Goal: Task Accomplishment & Management: Manage account settings

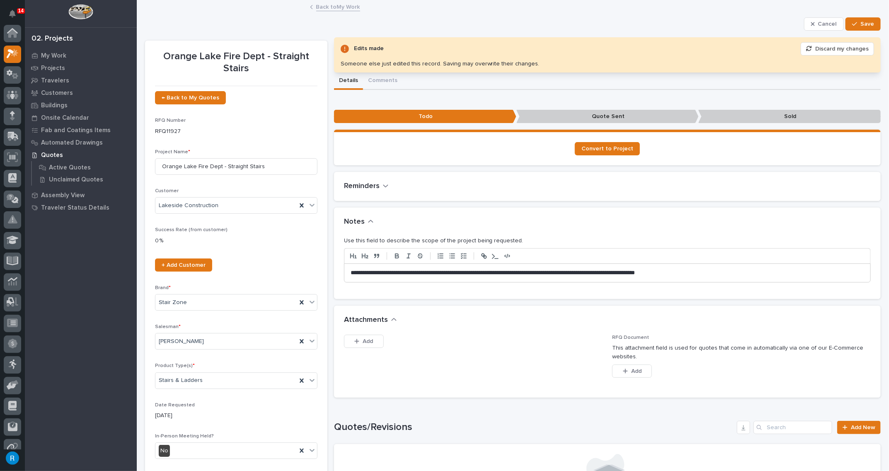
scroll to position [20, 0]
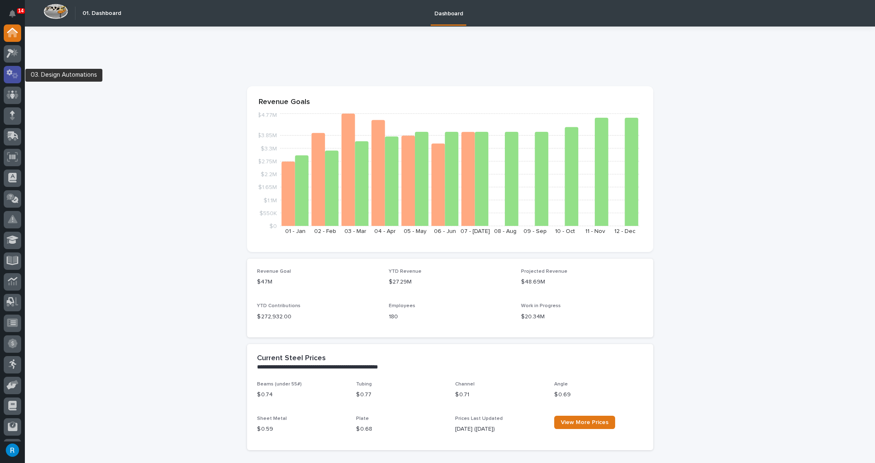
click at [12, 75] on icon at bounding box center [13, 74] width 12 height 10
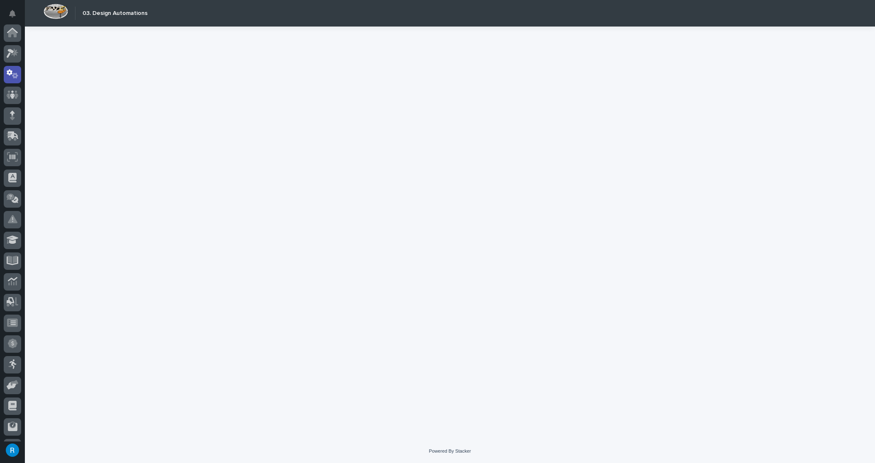
scroll to position [41, 0]
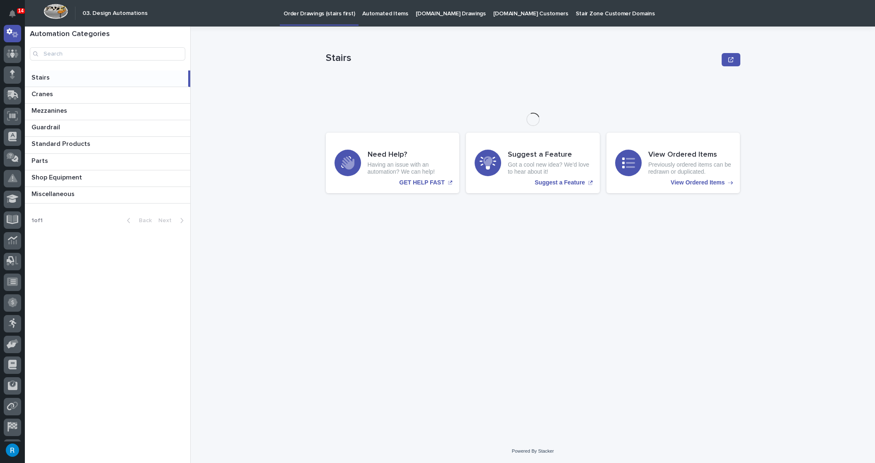
click at [442, 15] on p "StairZone.com Drawings" at bounding box center [451, 8] width 70 height 17
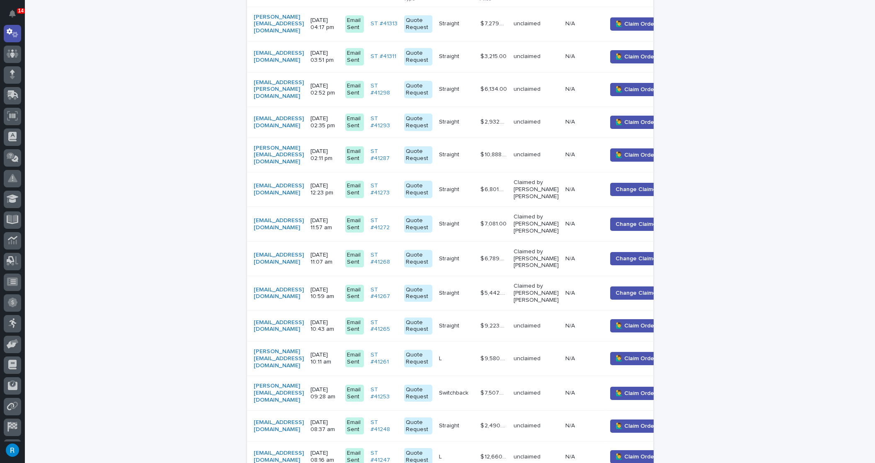
scroll to position [264, 0]
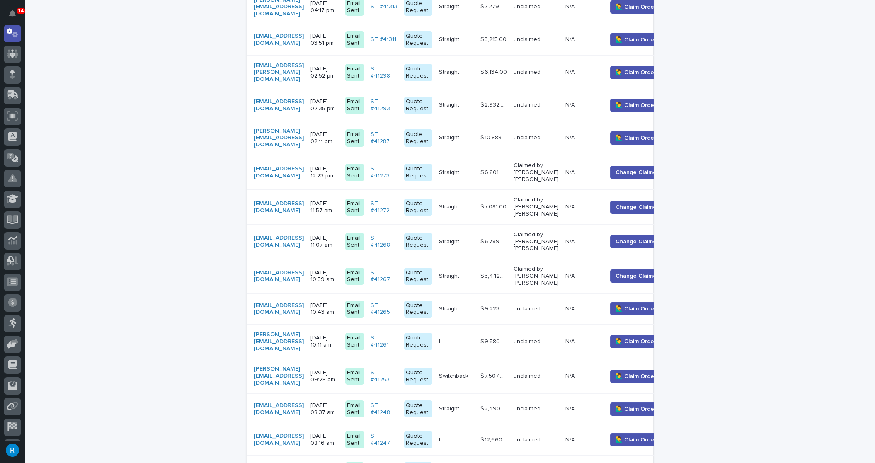
click at [304, 302] on div "dw@dwightcitygroup.com" at bounding box center [279, 309] width 50 height 21
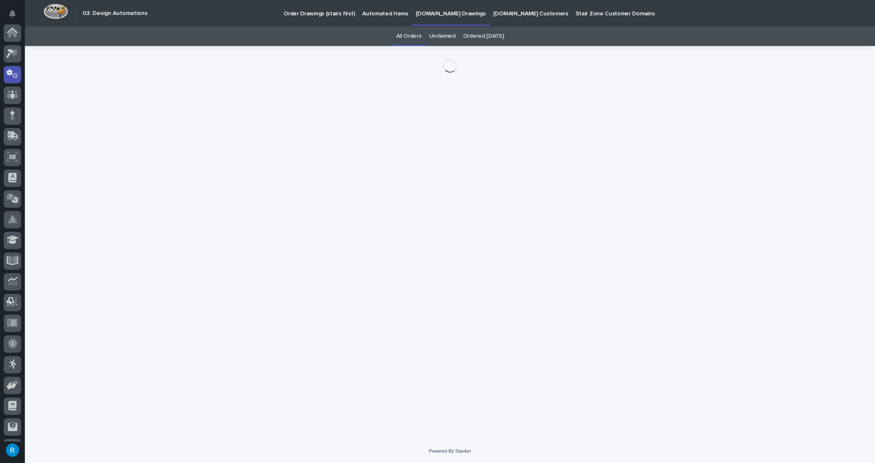
scroll to position [41, 0]
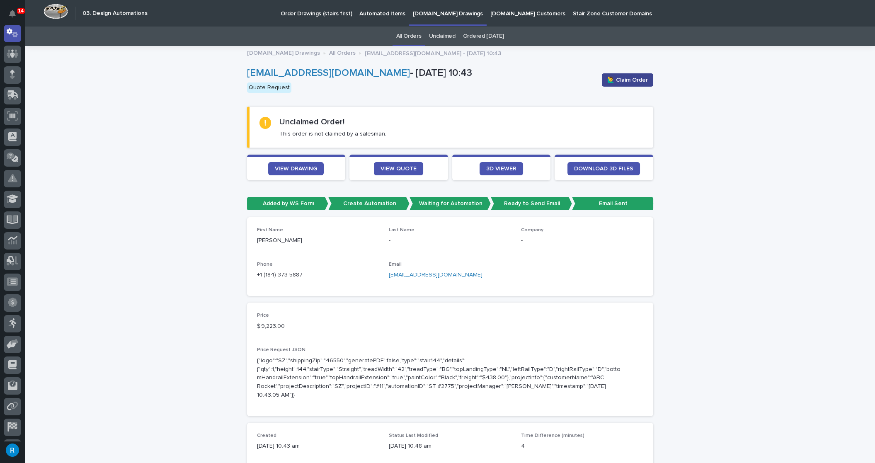
click at [631, 82] on span "🙋‍♂️ Claim Order" at bounding box center [627, 80] width 41 height 8
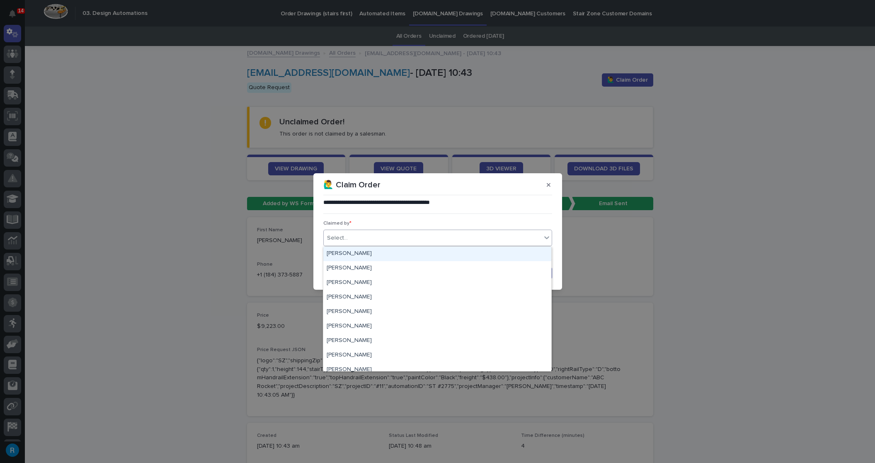
click at [358, 240] on div "Select..." at bounding box center [433, 238] width 218 height 14
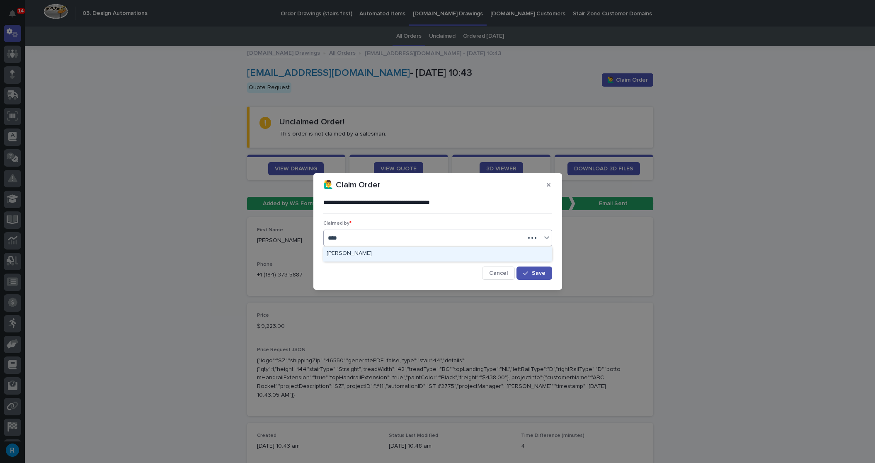
type input "*****"
click at [346, 252] on div "[PERSON_NAME]" at bounding box center [437, 254] width 228 height 15
click at [538, 274] on span "Save" at bounding box center [539, 273] width 14 height 6
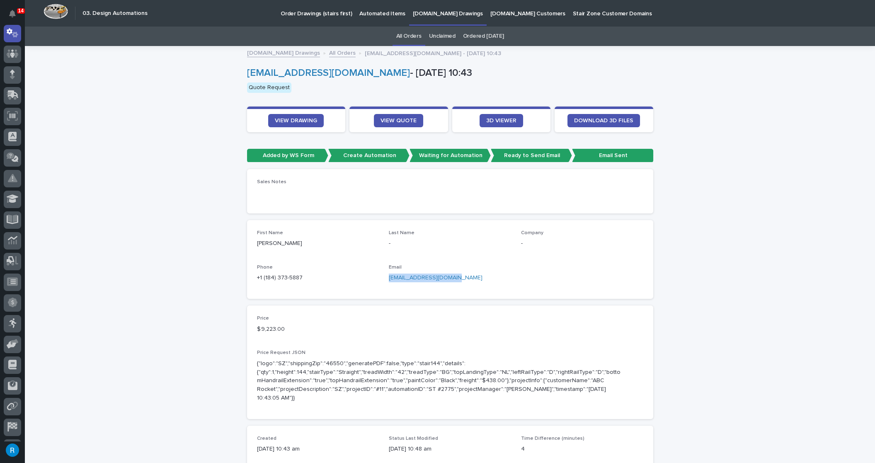
drag, startPoint x: 454, startPoint y: 277, endPoint x: 385, endPoint y: 278, distance: 68.4
click at [389, 278] on p "dw@dwightcitygroup.com" at bounding box center [450, 278] width 122 height 9
copy link "dw@dwightcitygroup.com"
click at [394, 119] on span "VIEW QUOTE" at bounding box center [398, 121] width 36 height 6
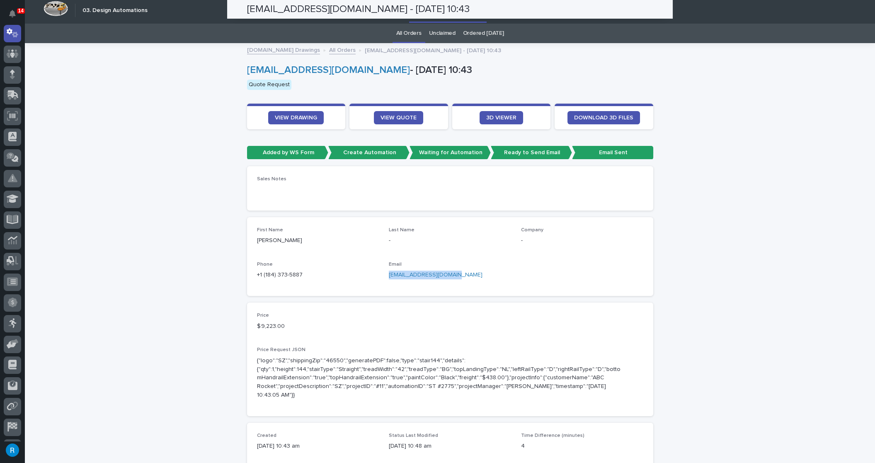
scroll to position [2, 0]
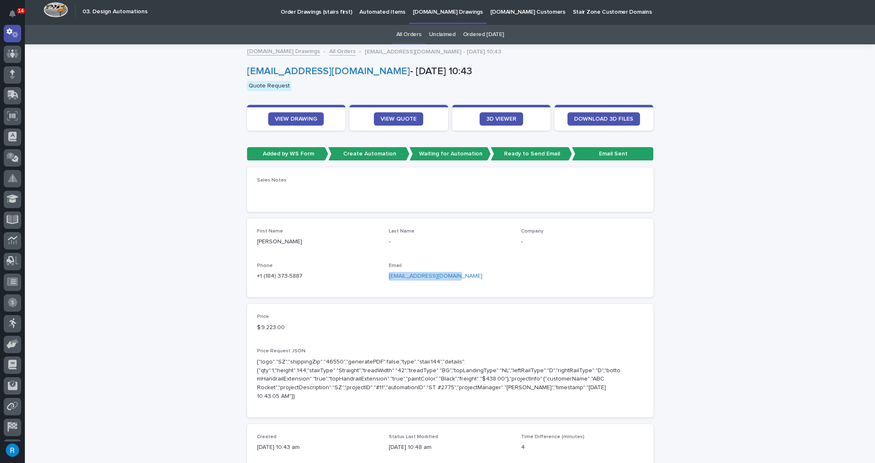
click at [424, 10] on p "[DOMAIN_NAME] Drawings" at bounding box center [448, 6] width 70 height 17
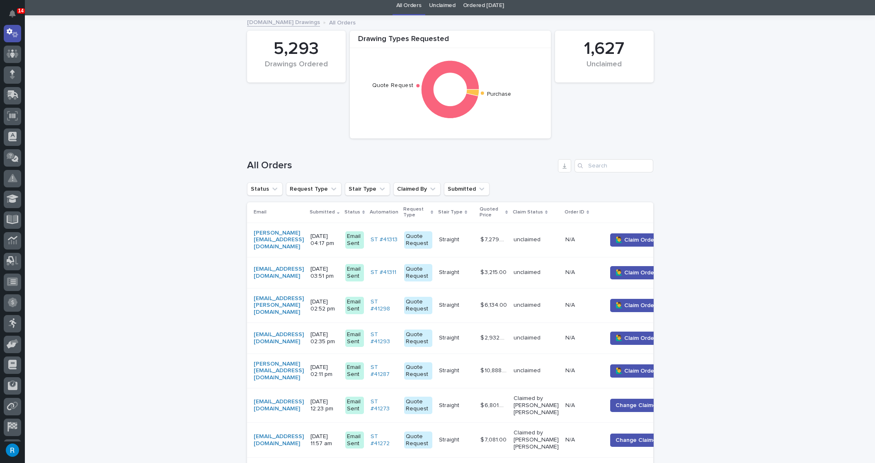
scroll to position [113, 0]
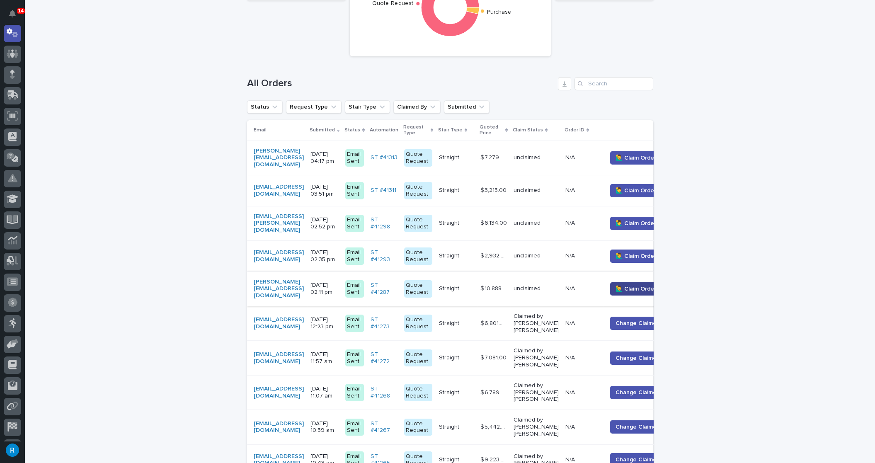
click at [641, 282] on button "🙋‍♂️ Claim Order" at bounding box center [635, 288] width 51 height 13
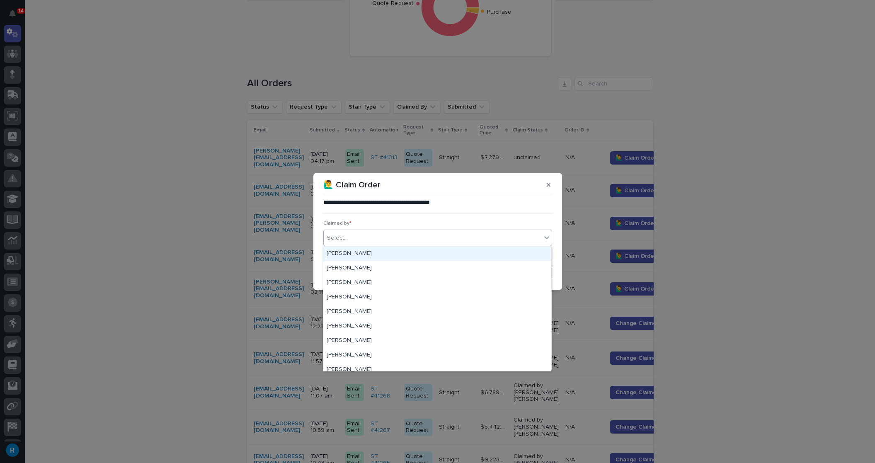
click at [351, 240] on div "Select..." at bounding box center [433, 238] width 218 height 14
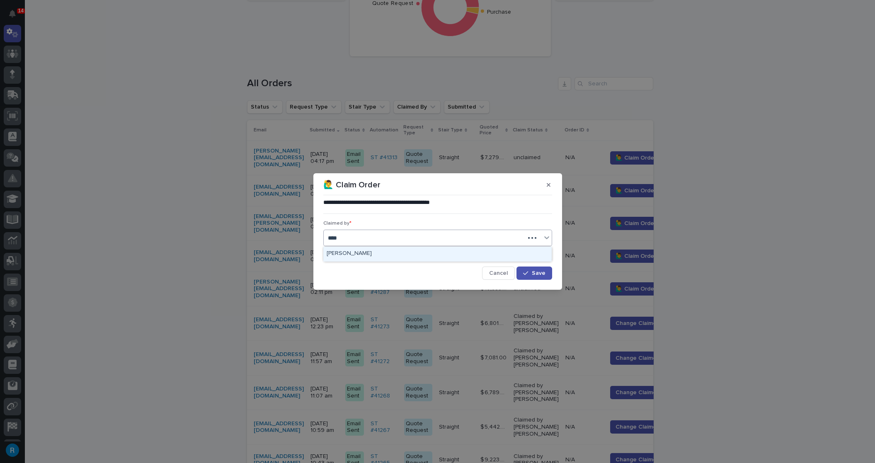
type input "*****"
click at [339, 253] on div "[PERSON_NAME]" at bounding box center [437, 254] width 228 height 15
click at [535, 273] on span "Save" at bounding box center [539, 273] width 14 height 6
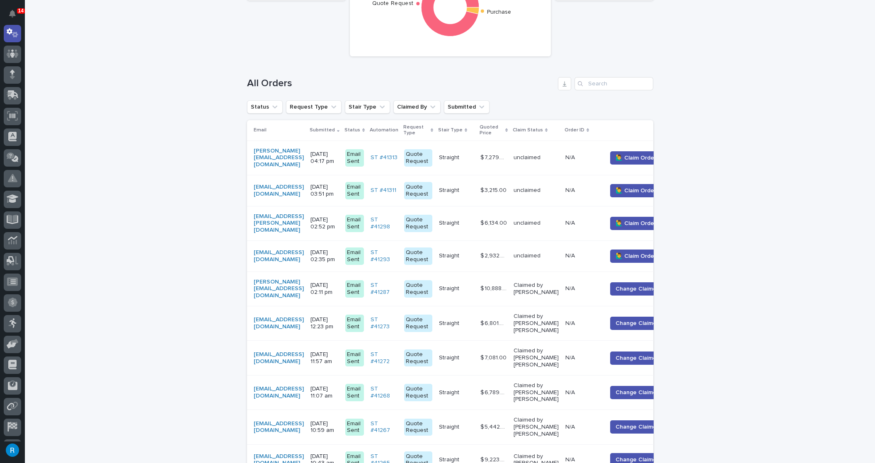
click at [307, 287] on td "leanne@leannetheedesigner.com" at bounding box center [277, 288] width 60 height 34
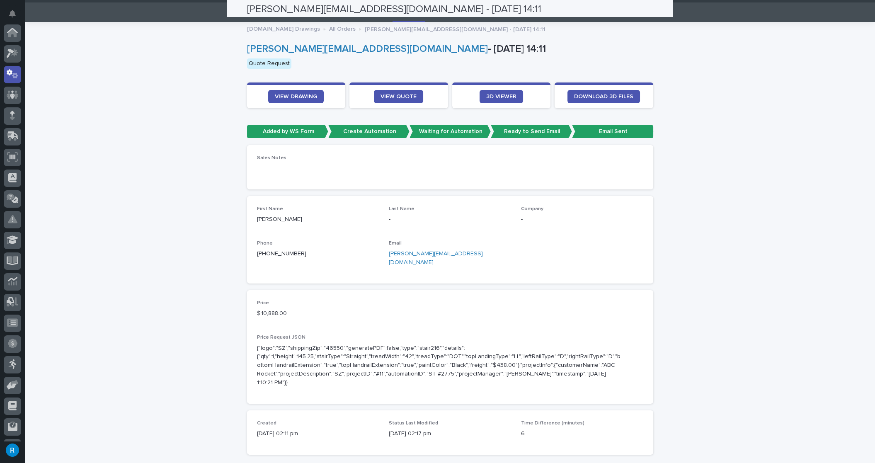
scroll to position [26, 0]
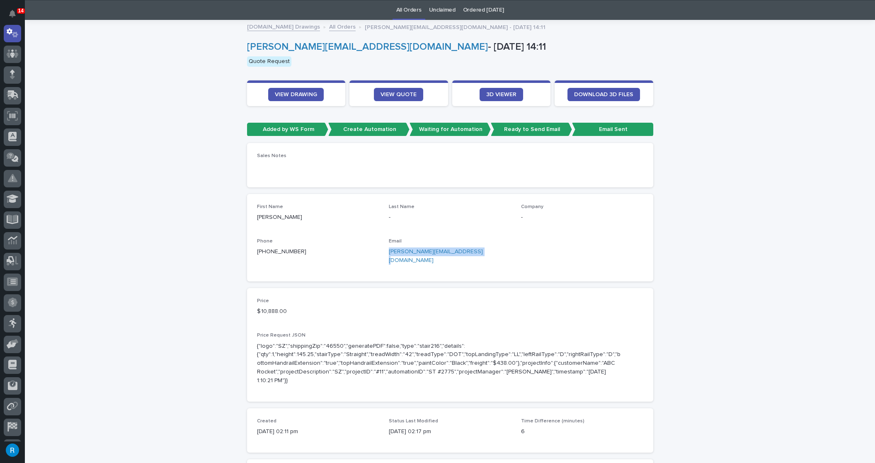
drag, startPoint x: 473, startPoint y: 249, endPoint x: 385, endPoint y: 251, distance: 88.7
click at [385, 251] on div "First Name Leanne Last Name - Company - Phone +1 (701) 893-8775 Email leanne@le…" at bounding box center [450, 238] width 386 height 68
copy link "leanne@leannetheedesigner.com"
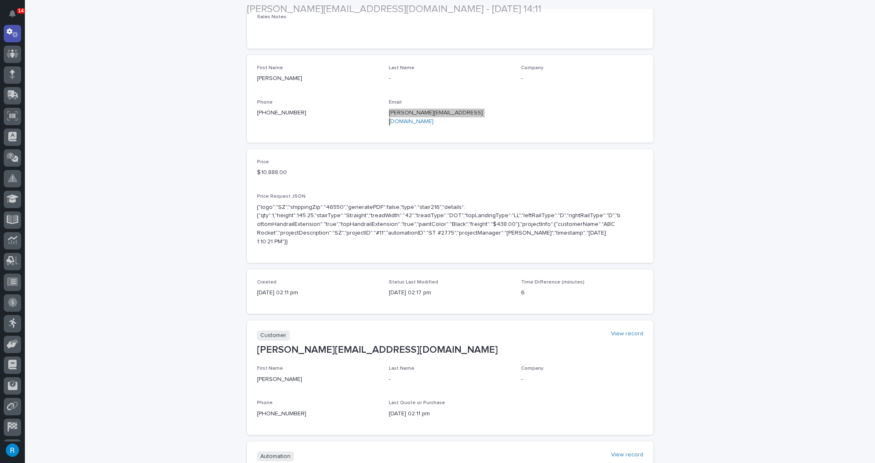
scroll to position [290, 0]
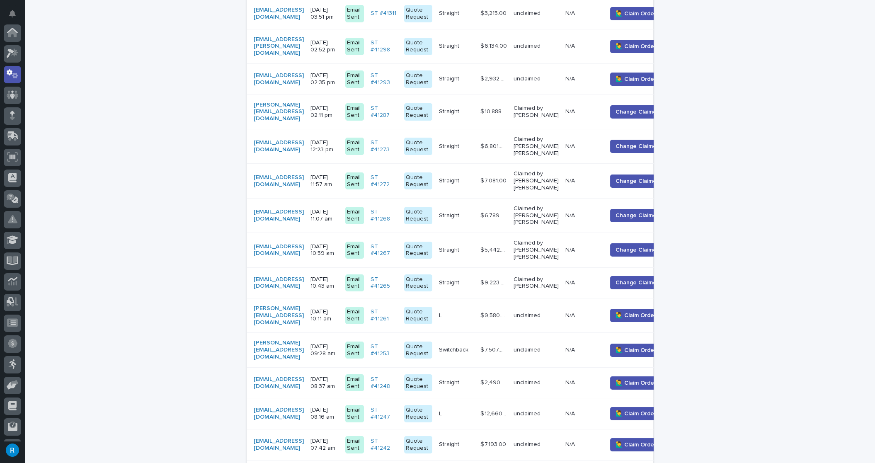
scroll to position [41, 0]
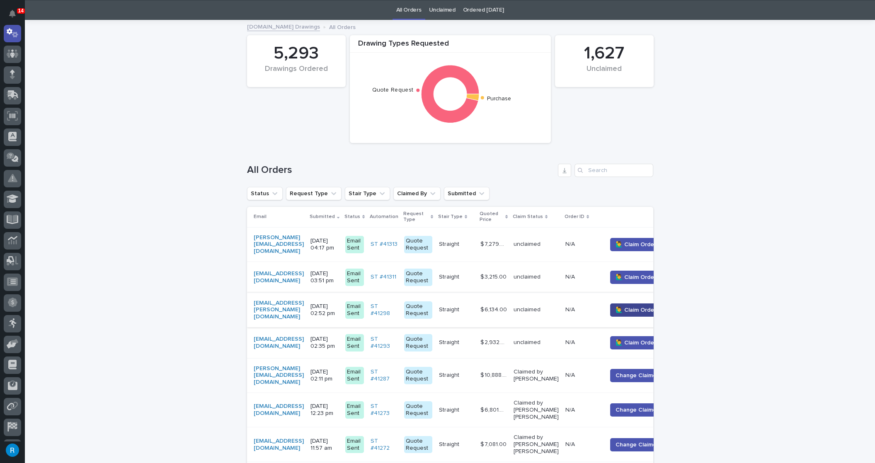
click at [642, 306] on span "🙋‍♂️ Claim Order" at bounding box center [635, 310] width 41 height 8
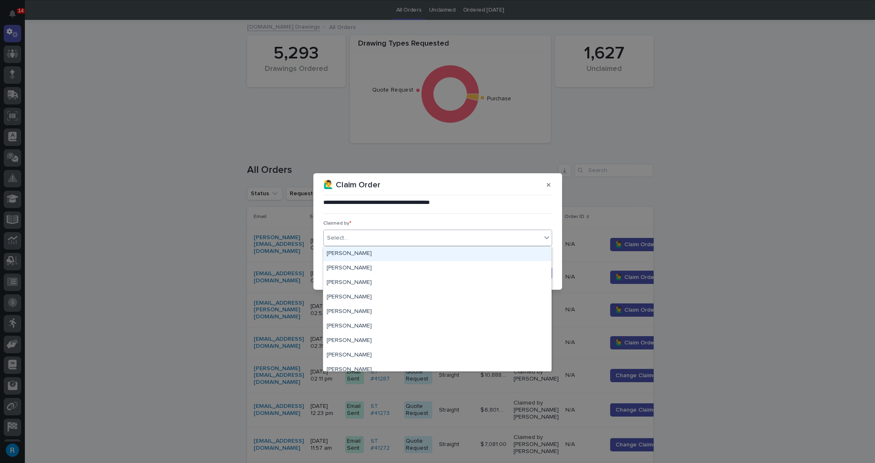
click at [333, 239] on div "Select..." at bounding box center [337, 238] width 21 height 9
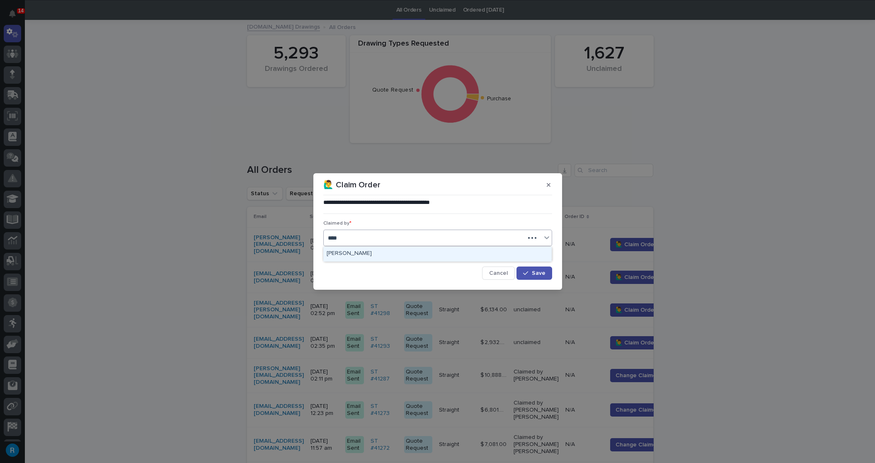
type input "*****"
click at [346, 251] on div "[PERSON_NAME]" at bounding box center [437, 254] width 228 height 15
click at [539, 276] on span "Save" at bounding box center [539, 273] width 14 height 6
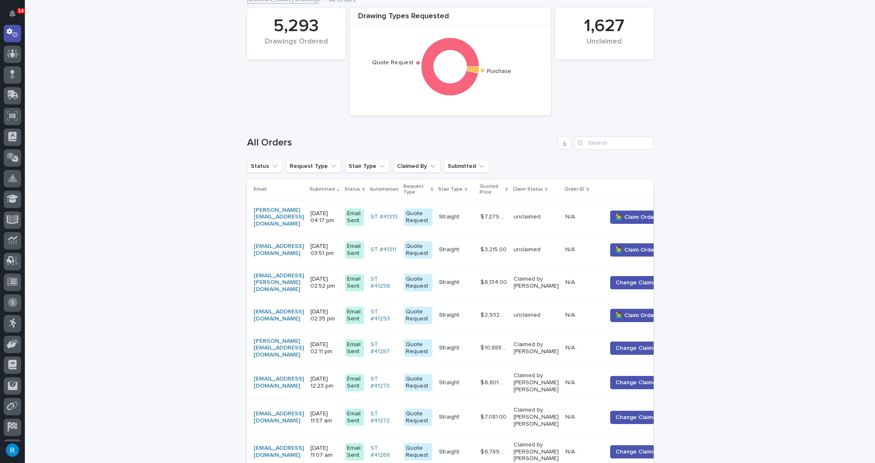
scroll to position [64, 0]
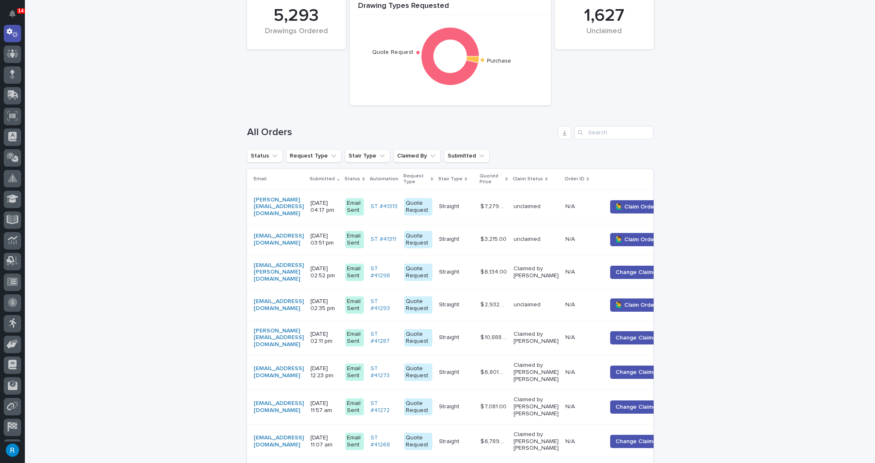
click at [307, 276] on td "matt.ducharme@altiumpkg.com" at bounding box center [277, 272] width 60 height 34
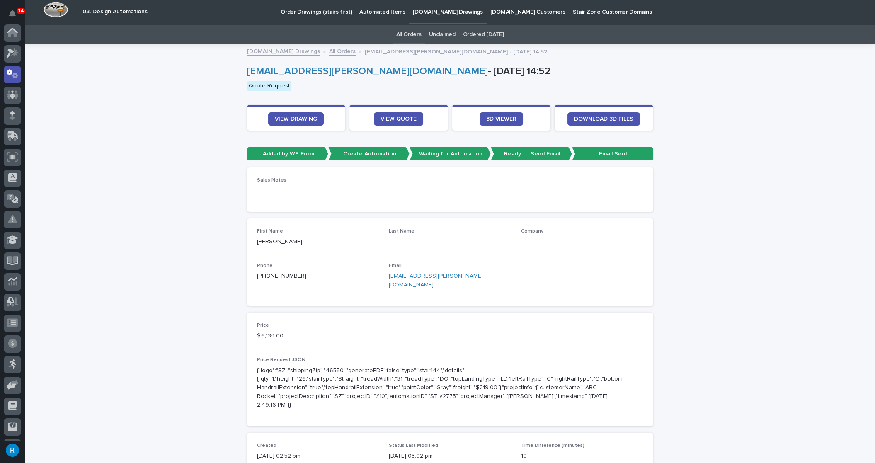
scroll to position [26, 0]
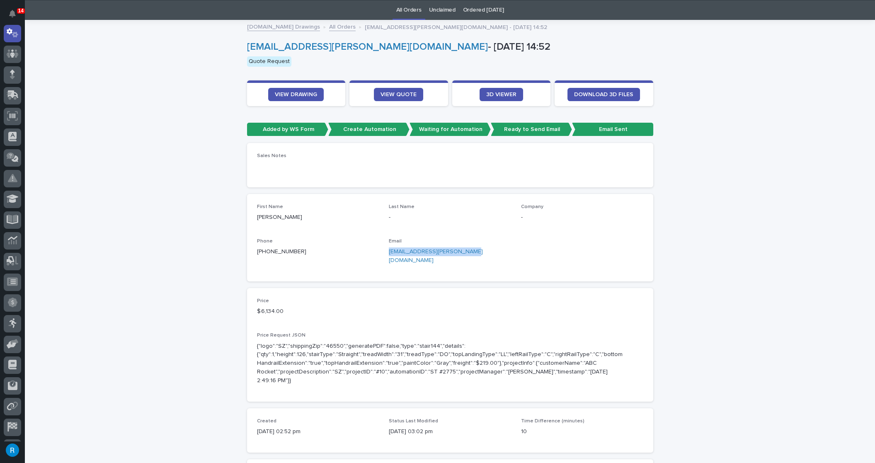
drag, startPoint x: 471, startPoint y: 251, endPoint x: 395, endPoint y: 251, distance: 75.8
click at [382, 250] on div "First Name Matt Ducharme Last Name - Company - Phone +1 (508) 667-1178 Email ma…" at bounding box center [450, 238] width 386 height 68
copy link "matt.ducharme@altiumpkg.com"
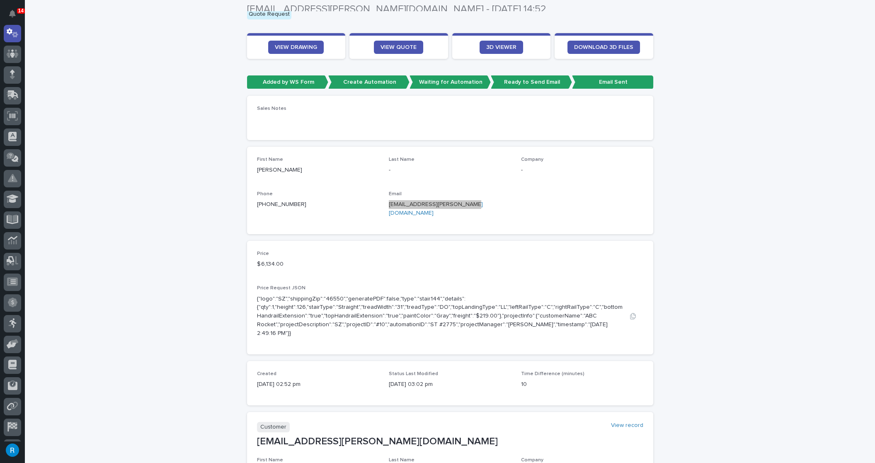
scroll to position [64, 0]
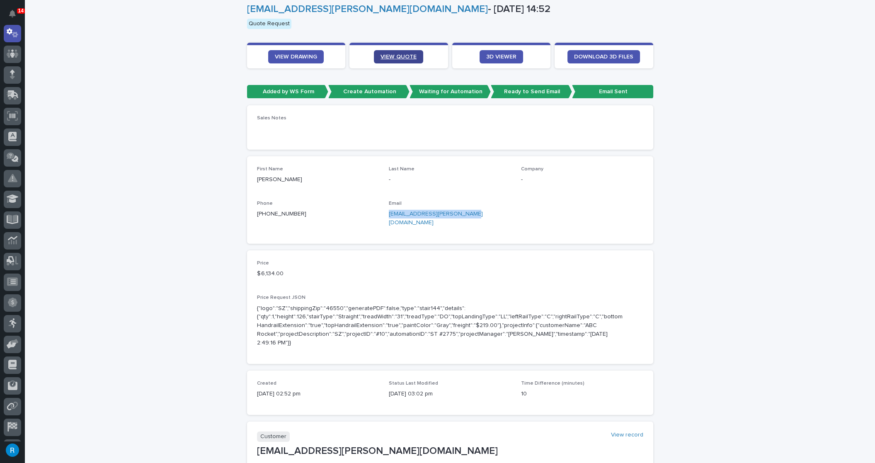
click at [405, 58] on span "VIEW QUOTE" at bounding box center [398, 57] width 36 height 6
click at [297, 55] on span "VIEW DRAWING" at bounding box center [296, 57] width 42 height 6
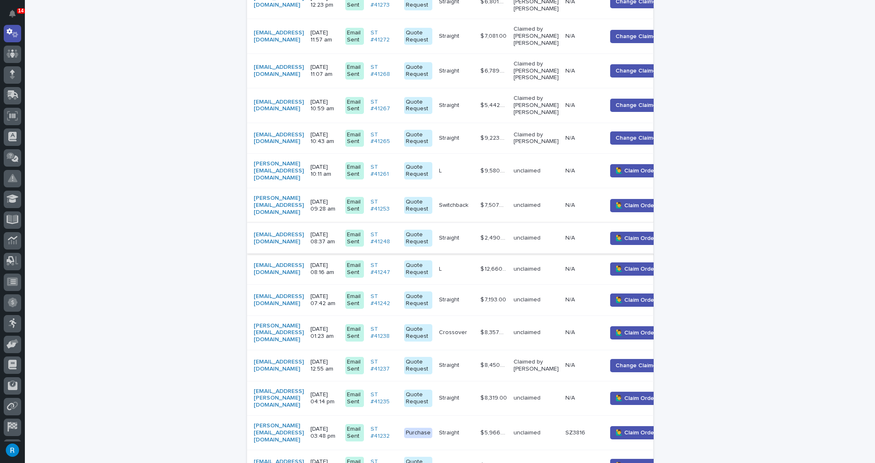
scroll to position [441, 0]
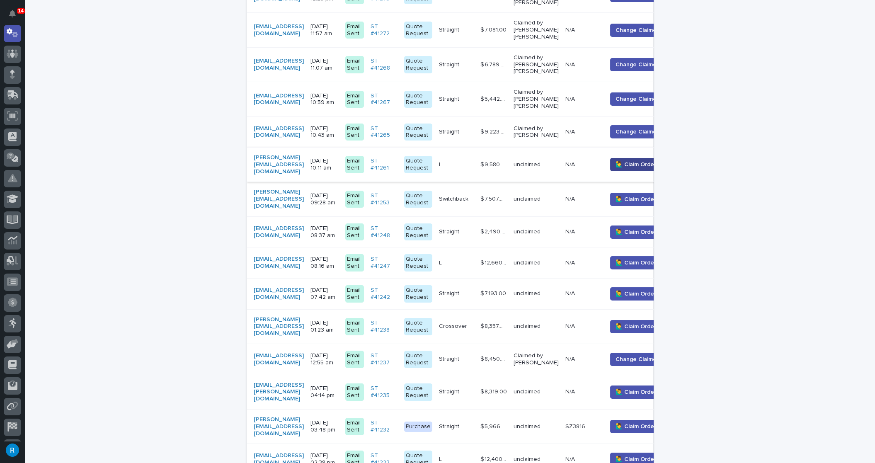
click at [640, 158] on button "🙋‍♂️ Claim Order" at bounding box center [635, 164] width 51 height 13
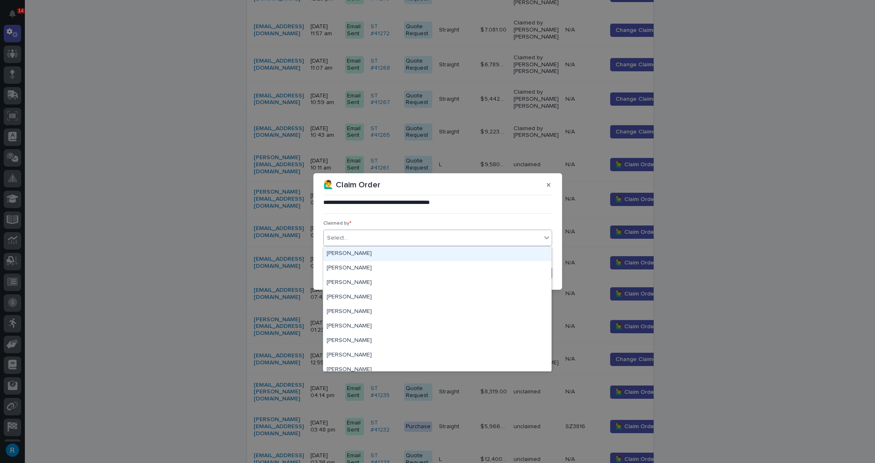
click at [345, 239] on div "Select..." at bounding box center [337, 238] width 21 height 9
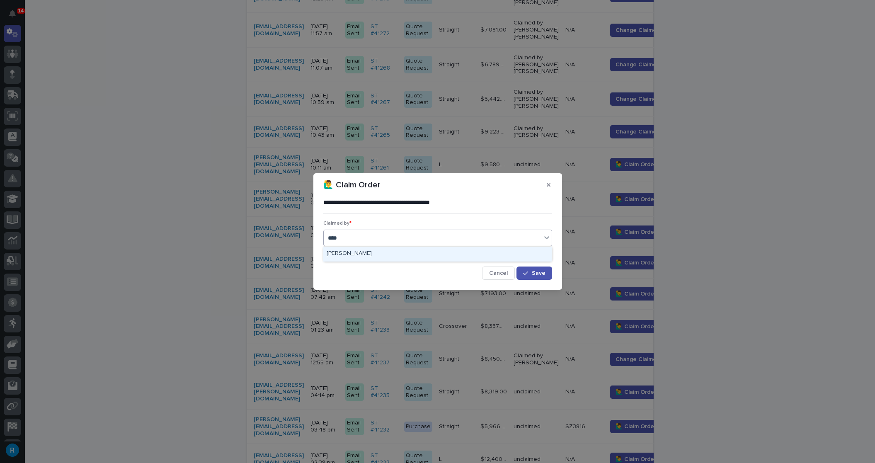
type input "*****"
click at [351, 252] on div "[PERSON_NAME]" at bounding box center [437, 254] width 228 height 15
click at [535, 271] on span "Save" at bounding box center [539, 273] width 14 height 6
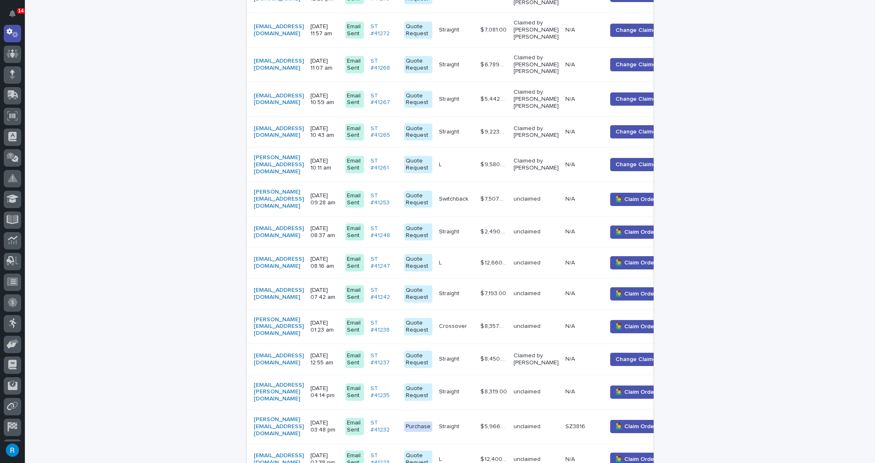
click at [304, 155] on div "greg@cedmarine.com" at bounding box center [279, 164] width 50 height 27
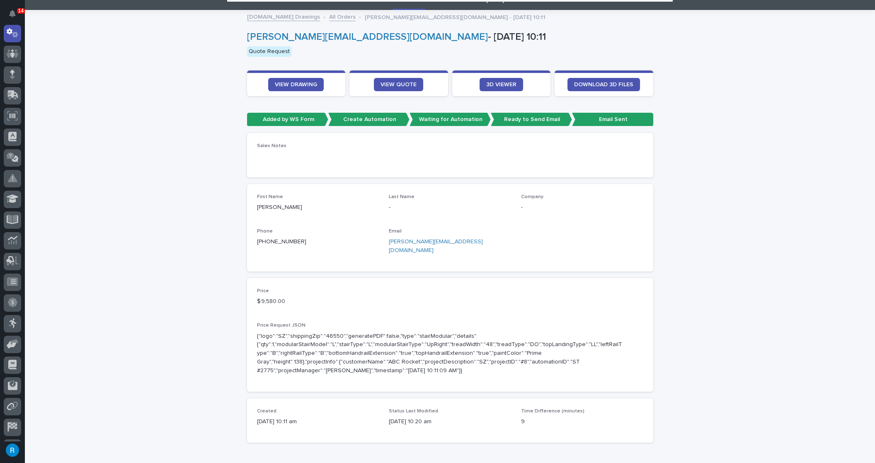
scroll to position [26, 0]
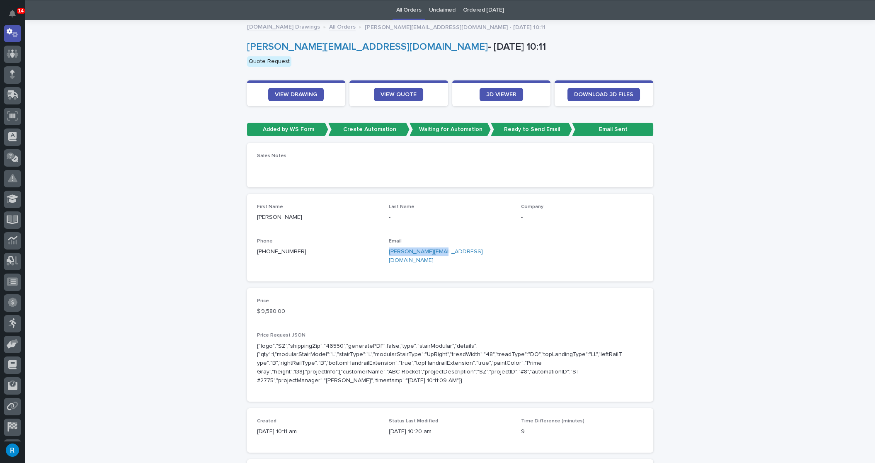
drag, startPoint x: 448, startPoint y: 248, endPoint x: 382, endPoint y: 250, distance: 65.5
click at [382, 250] on div "First Name Greg Last Name - Company - Phone +1 (321) 639-7128 Email greg@cedmar…" at bounding box center [450, 238] width 386 height 68
copy link "greg@cedmarine.com"
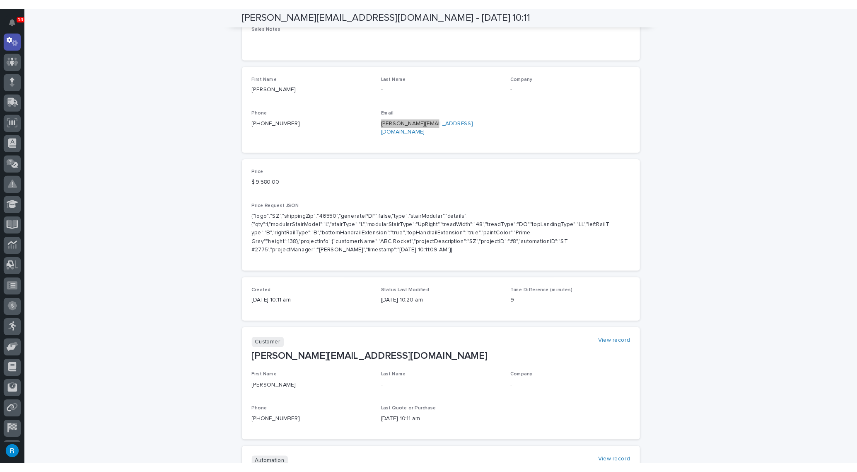
scroll to position [0, 0]
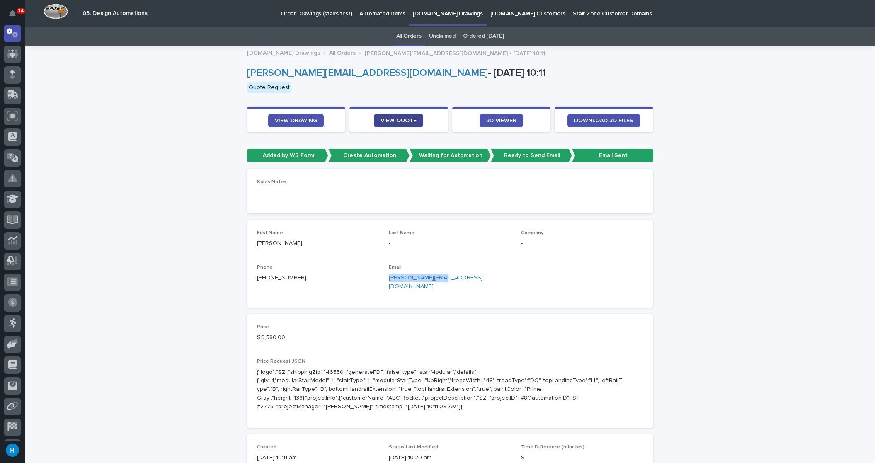
click at [390, 120] on span "VIEW QUOTE" at bounding box center [398, 121] width 36 height 6
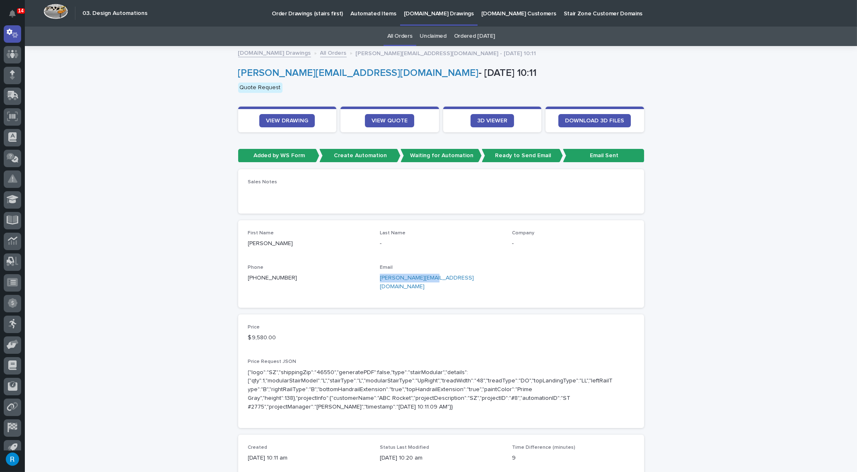
click at [416, 14] on p "[DOMAIN_NAME] Drawings" at bounding box center [439, 8] width 70 height 17
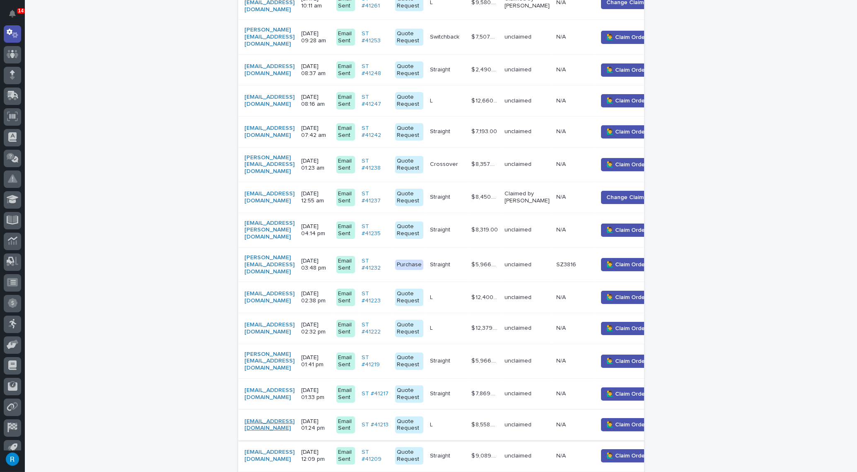
scroll to position [640, 0]
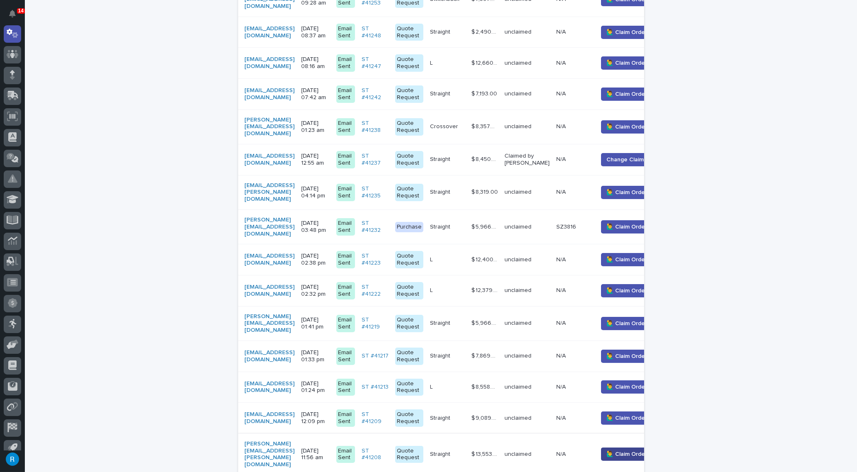
click at [632, 447] on button "🙋‍♂️ Claim Order" at bounding box center [626, 453] width 51 height 13
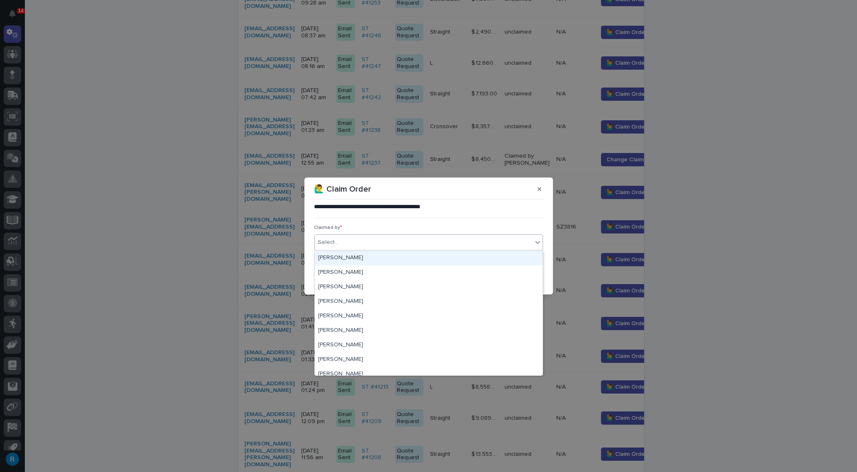
click at [332, 244] on div "Select..." at bounding box center [328, 242] width 21 height 9
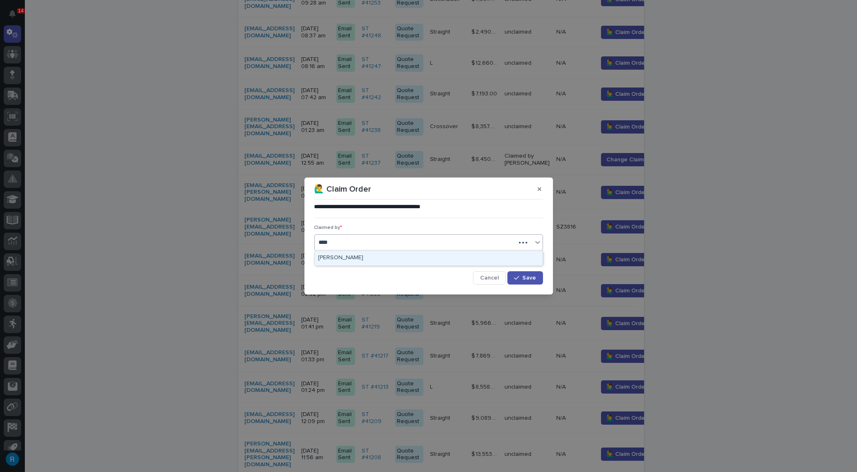
type input "*****"
click at [346, 253] on div "[PERSON_NAME]" at bounding box center [429, 258] width 228 height 15
click at [522, 278] on div "button" at bounding box center [518, 278] width 8 height 6
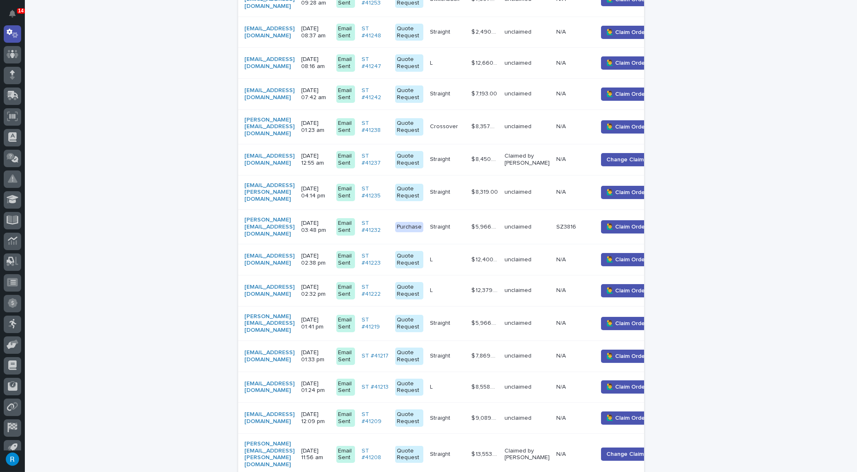
click at [295, 440] on div "peter.goddard@cisa.dhs.gov" at bounding box center [270, 454] width 50 height 28
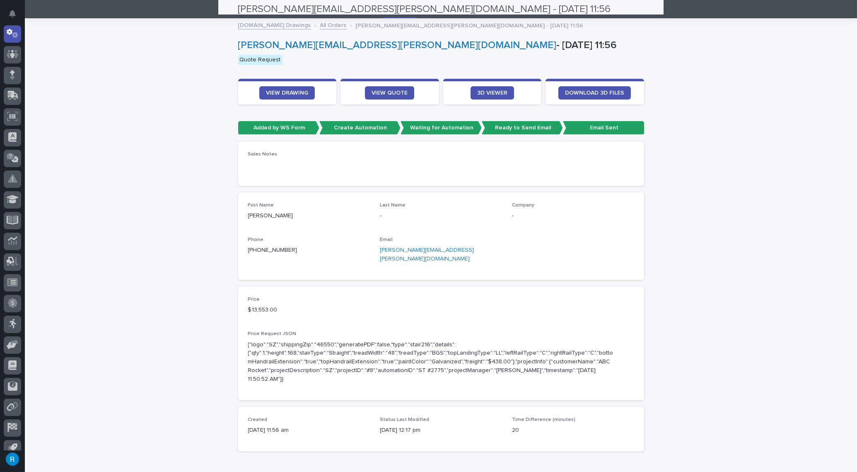
scroll to position [26, 0]
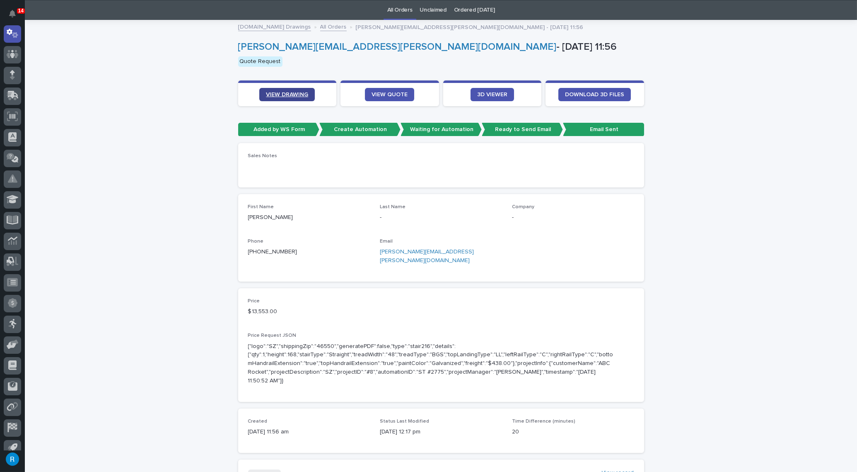
click at [288, 93] on span "VIEW DRAWING" at bounding box center [287, 95] width 42 height 6
click at [395, 90] on link "VIEW QUOTE" at bounding box center [389, 94] width 49 height 13
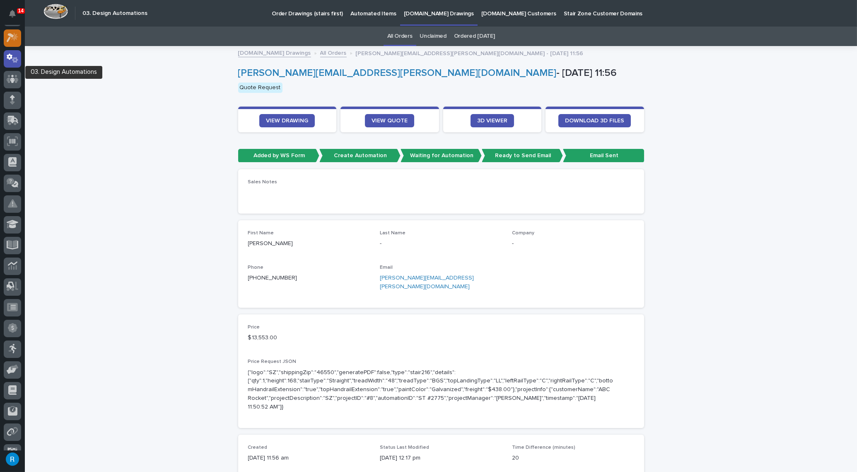
scroll to position [0, 0]
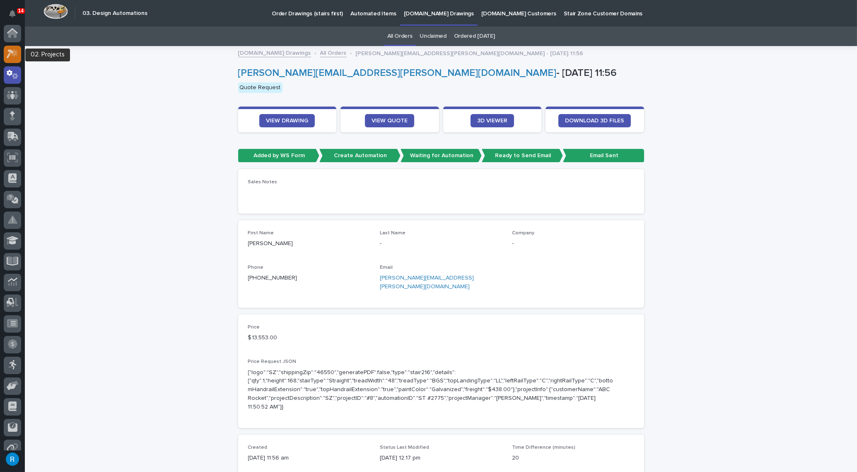
click at [12, 51] on icon at bounding box center [13, 54] width 12 height 10
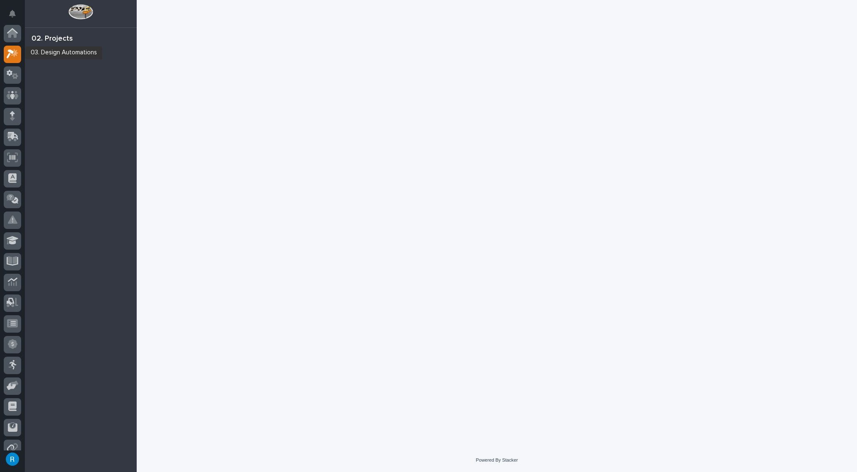
scroll to position [20, 0]
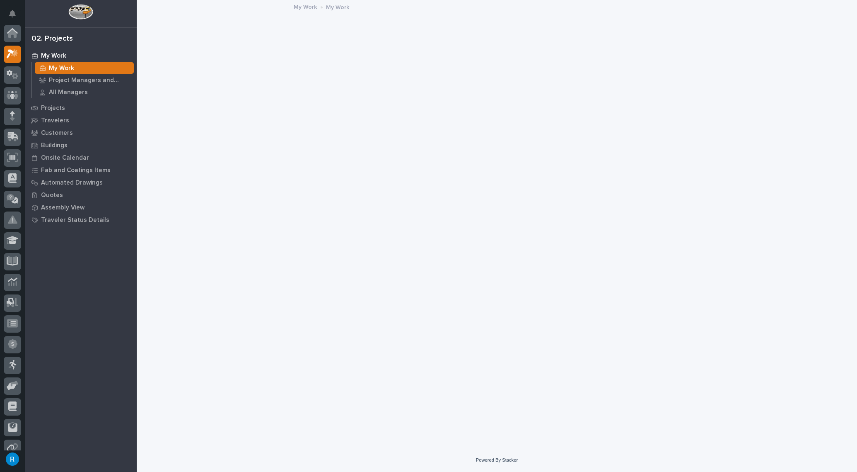
scroll to position [20, 0]
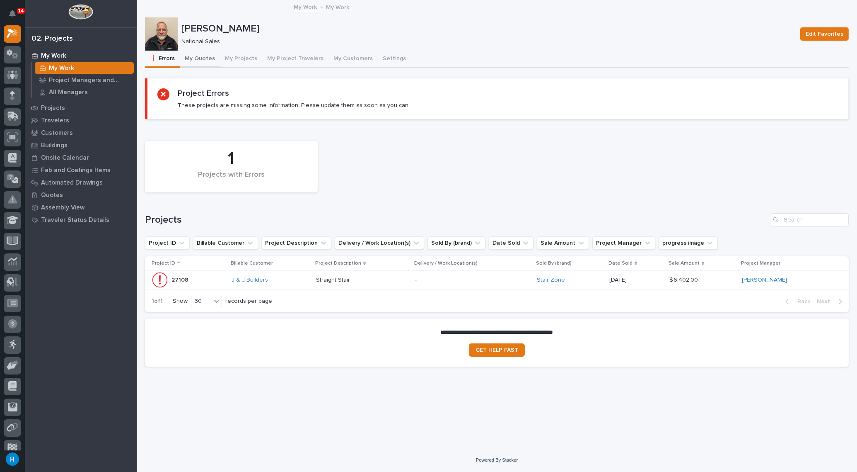
click at [200, 57] on button "My Quotes" at bounding box center [200, 59] width 40 height 17
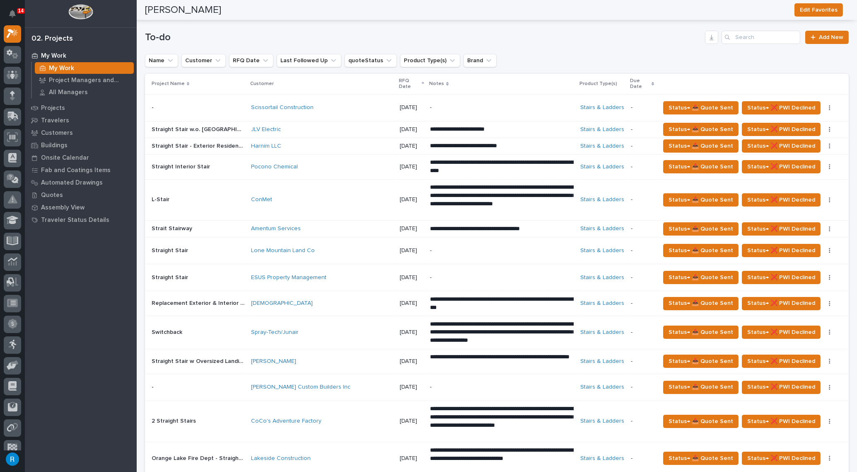
scroll to position [301, 0]
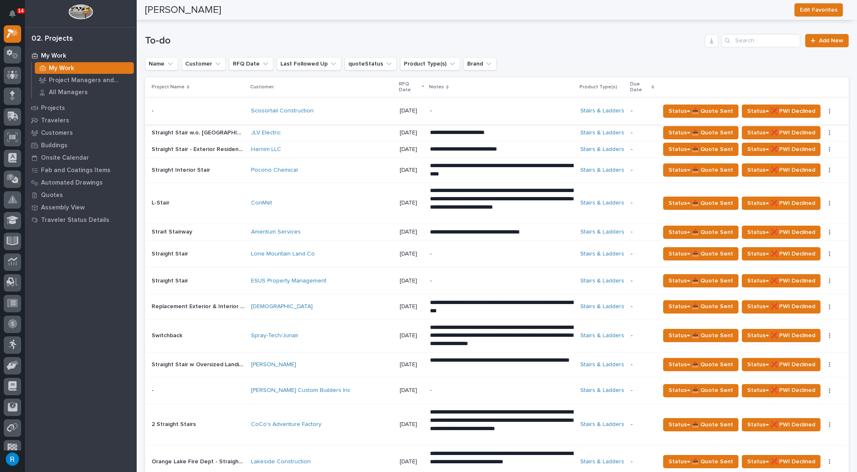
click at [829, 113] on icon "button" at bounding box center [830, 111] width 2 height 6
click at [813, 127] on span "Status→ ⏳ Inactive" at bounding box center [802, 127] width 51 height 10
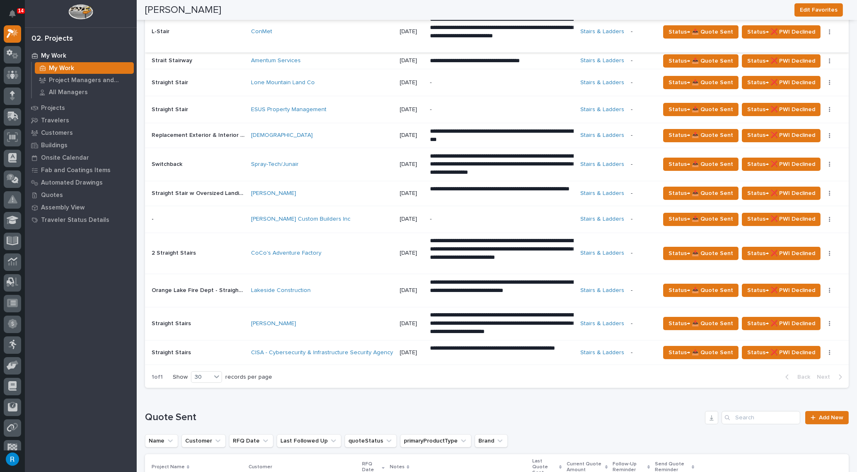
scroll to position [452, 0]
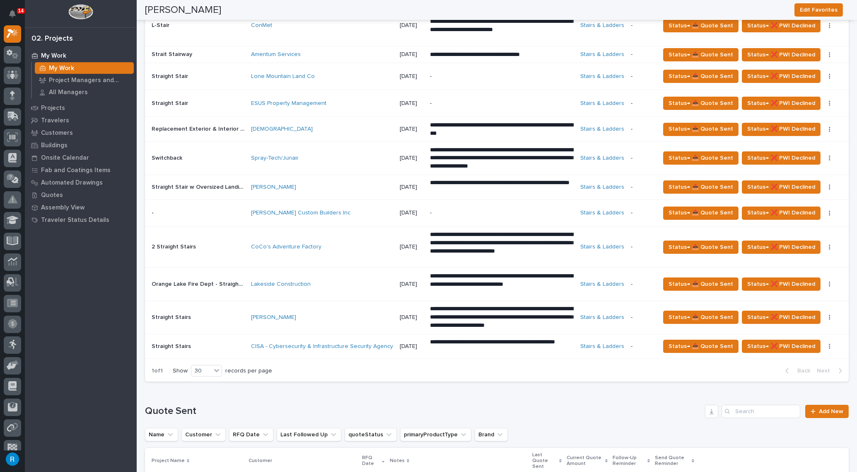
click at [648, 344] on p "-" at bounding box center [642, 346] width 23 height 7
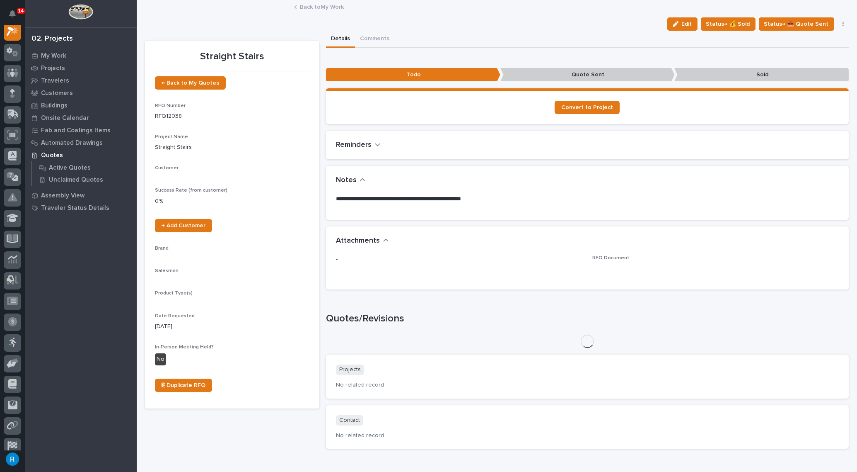
scroll to position [20, 0]
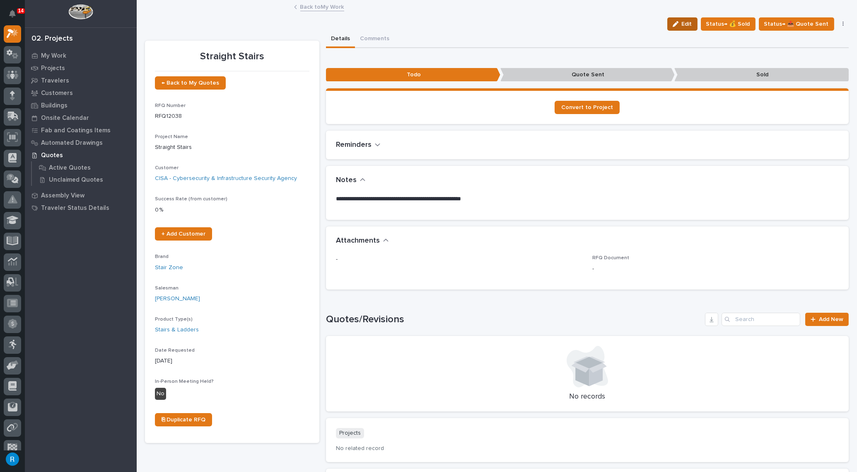
click at [689, 25] on span "Edit" at bounding box center [687, 23] width 10 height 7
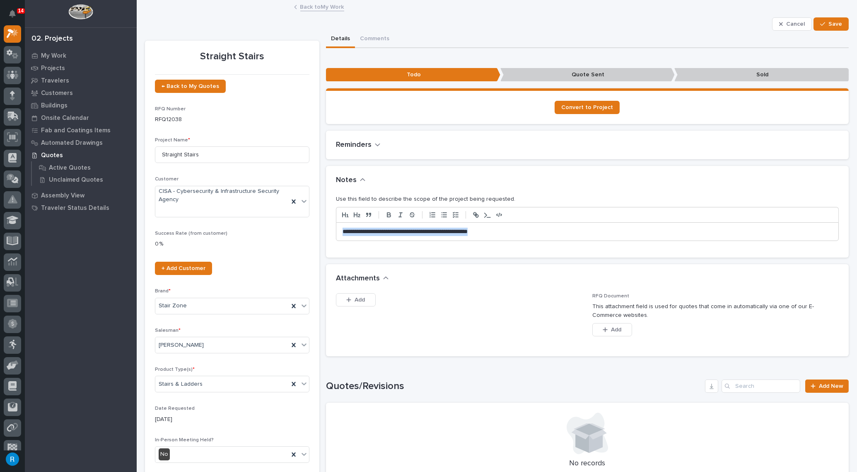
drag, startPoint x: 342, startPoint y: 231, endPoint x: 551, endPoint y: 244, distance: 209.3
click at [554, 243] on div "**********" at bounding box center [587, 221] width 503 height 53
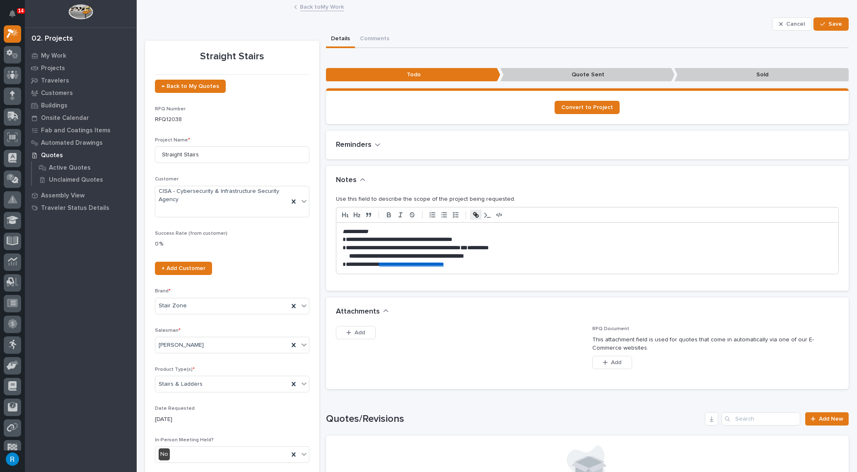
click at [343, 230] on em "**********" at bounding box center [356, 231] width 26 height 6
click at [348, 239] on p "**********" at bounding box center [586, 239] width 486 height 8
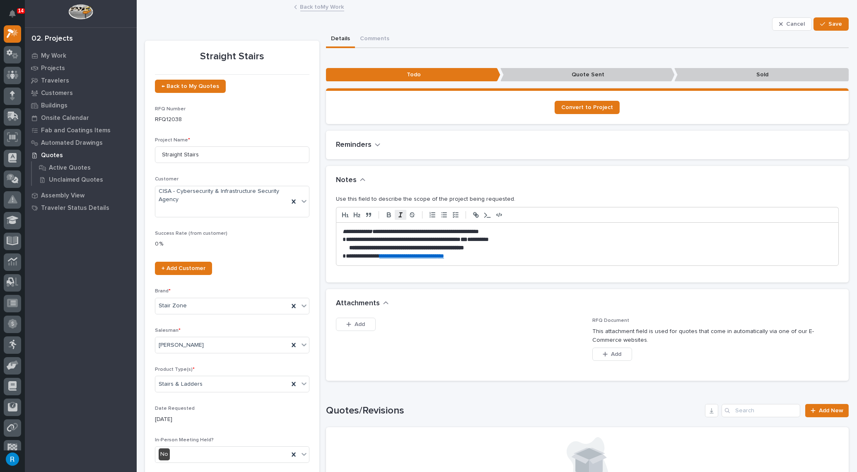
click at [346, 238] on p "**********" at bounding box center [586, 239] width 486 height 8
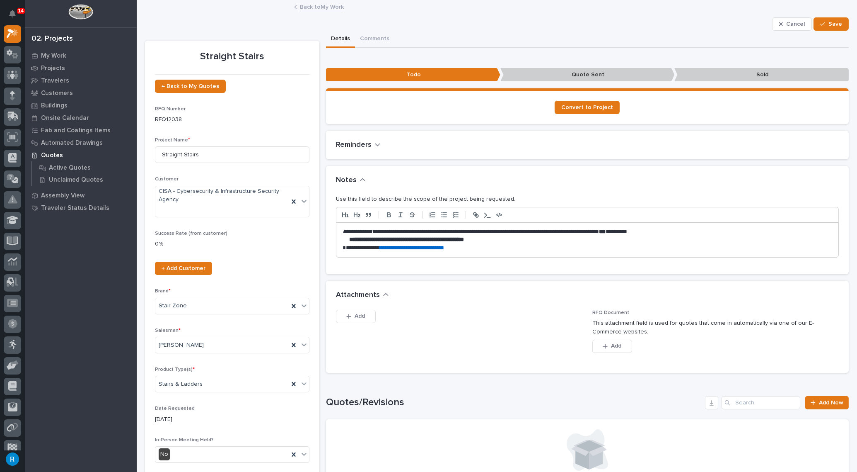
click at [349, 239] on strong "**********" at bounding box center [406, 239] width 115 height 6
click at [348, 248] on p "**********" at bounding box center [586, 248] width 486 height 8
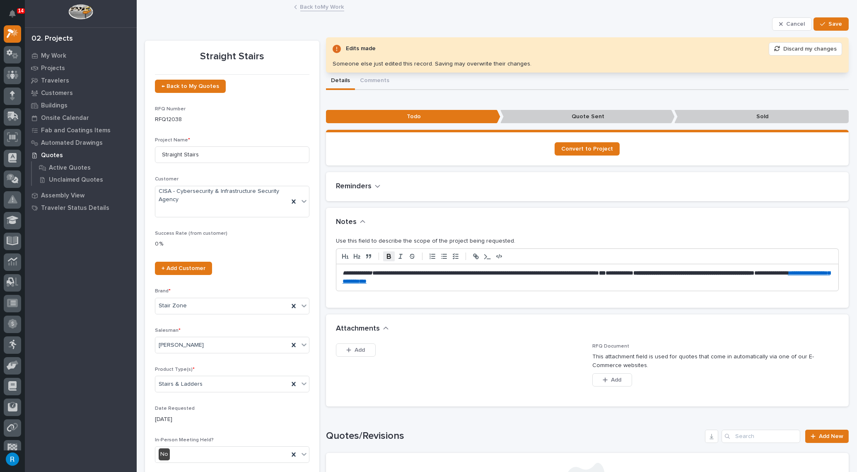
click at [493, 282] on p "**********" at bounding box center [586, 277] width 486 height 17
click at [525, 279] on p "**********" at bounding box center [586, 277] width 486 height 17
click at [588, 281] on p "**********" at bounding box center [586, 277] width 486 height 17
click at [830, 24] on span "Save" at bounding box center [836, 23] width 14 height 7
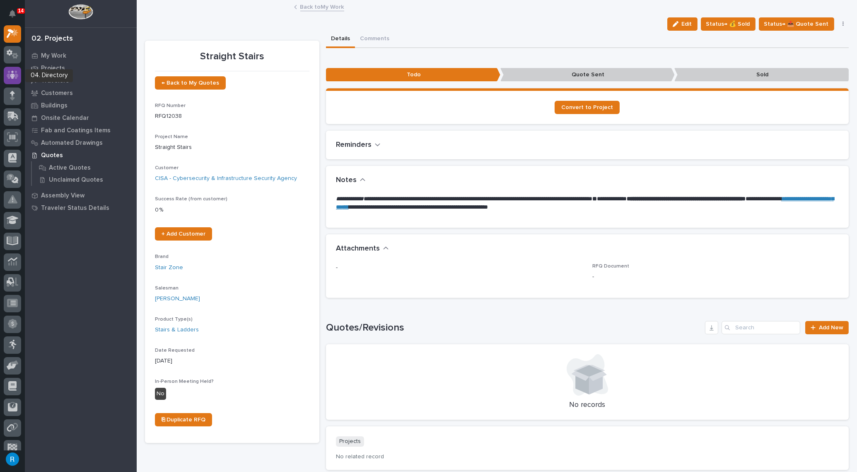
click at [12, 74] on icon at bounding box center [12, 75] width 5 height 8
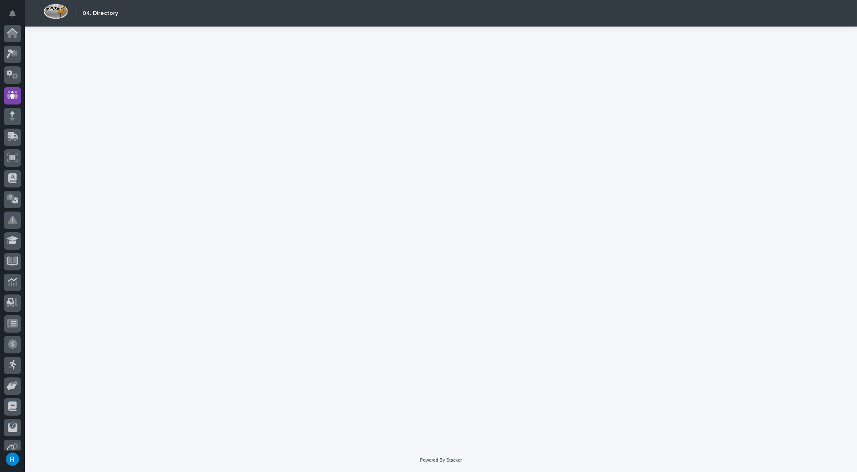
scroll to position [51, 0]
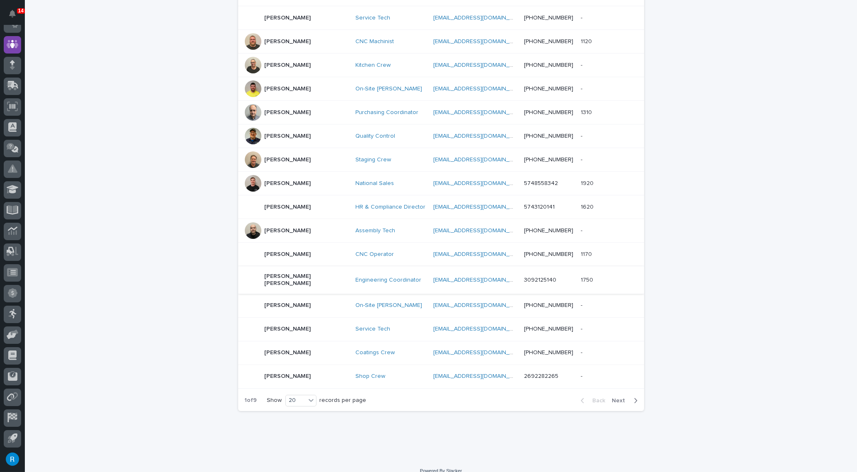
scroll to position [283, 0]
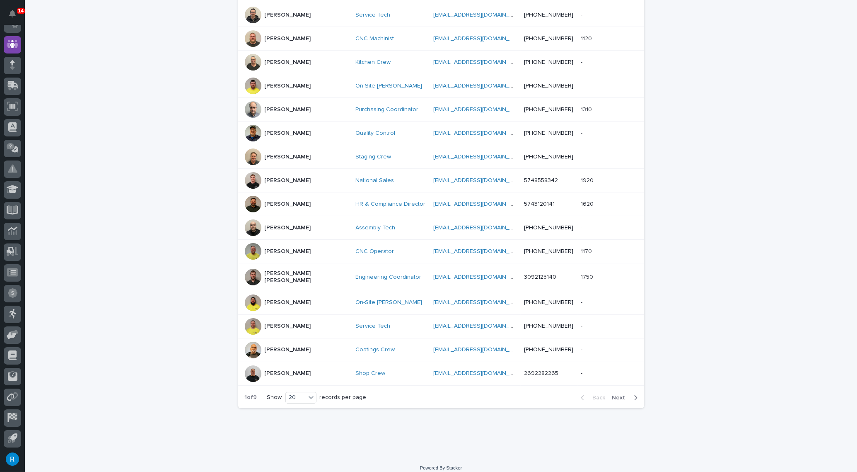
click at [618, 395] on span "Next" at bounding box center [621, 398] width 18 height 6
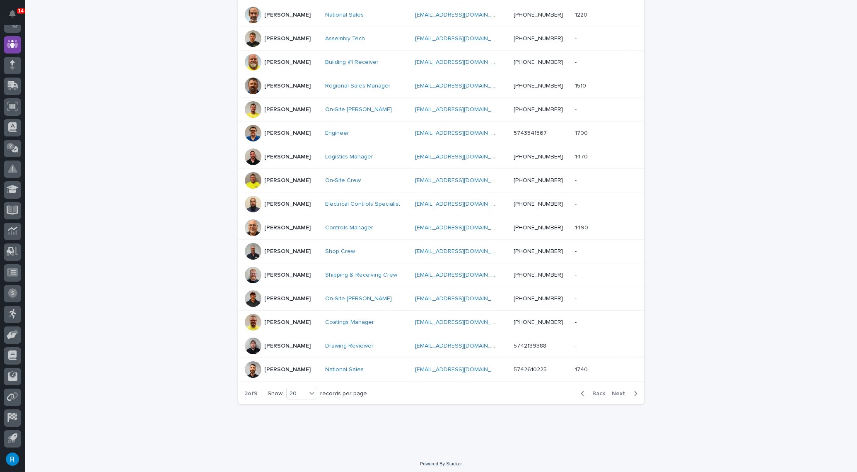
click at [616, 390] on span "Next" at bounding box center [621, 393] width 18 height 6
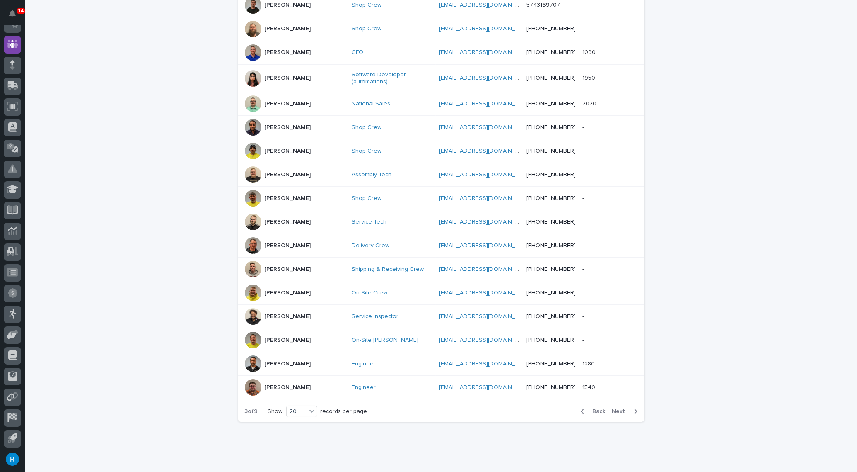
scroll to position [287, 0]
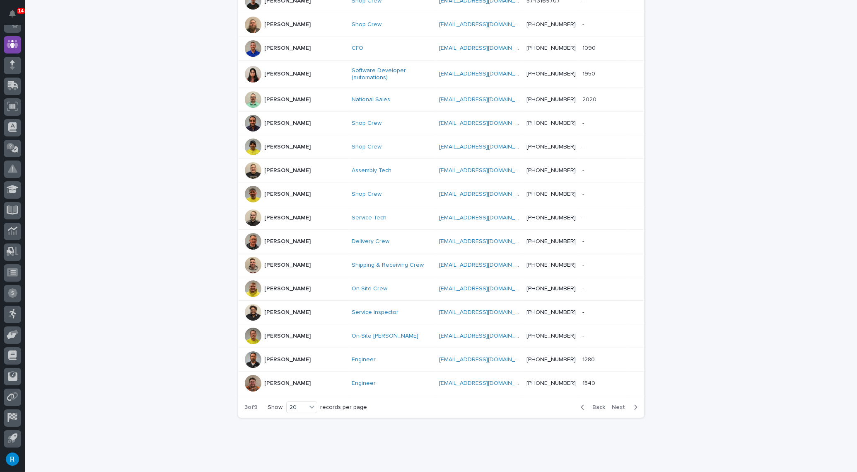
click at [311, 92] on div "Derek Lenhart" at bounding box center [295, 99] width 101 height 17
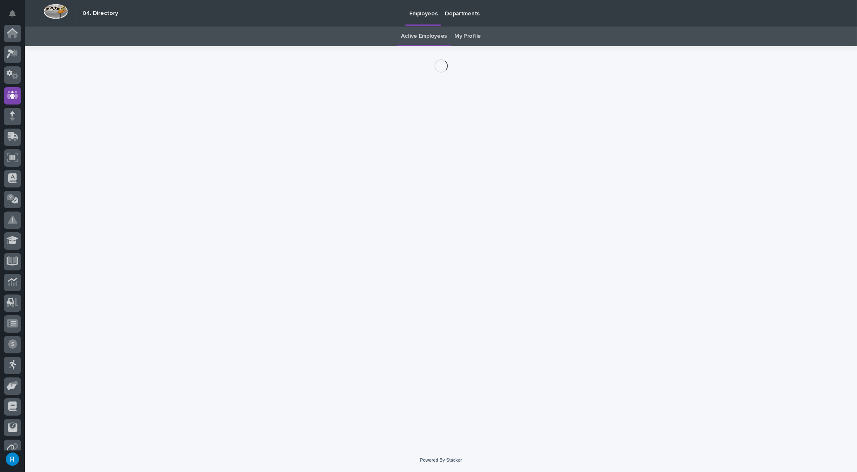
scroll to position [51, 0]
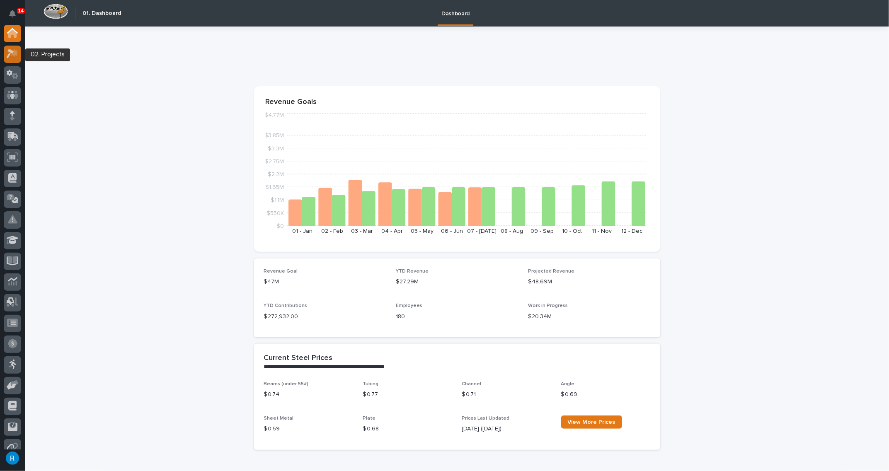
click at [13, 54] on icon at bounding box center [14, 53] width 7 height 8
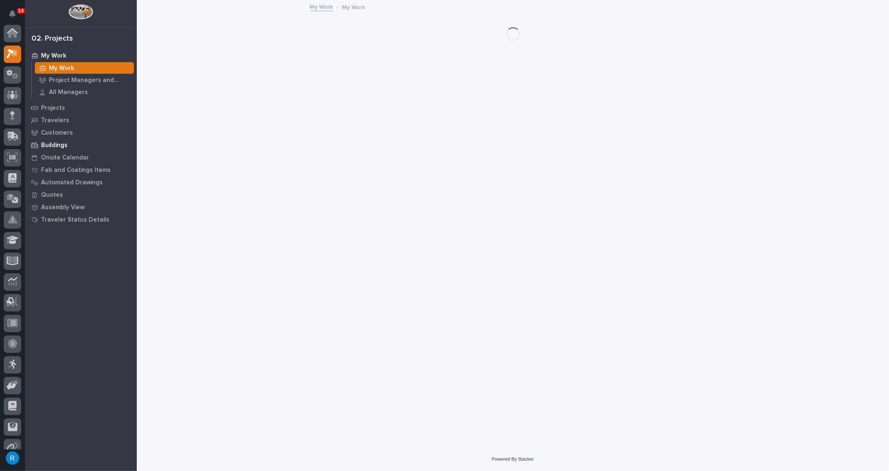
scroll to position [20, 0]
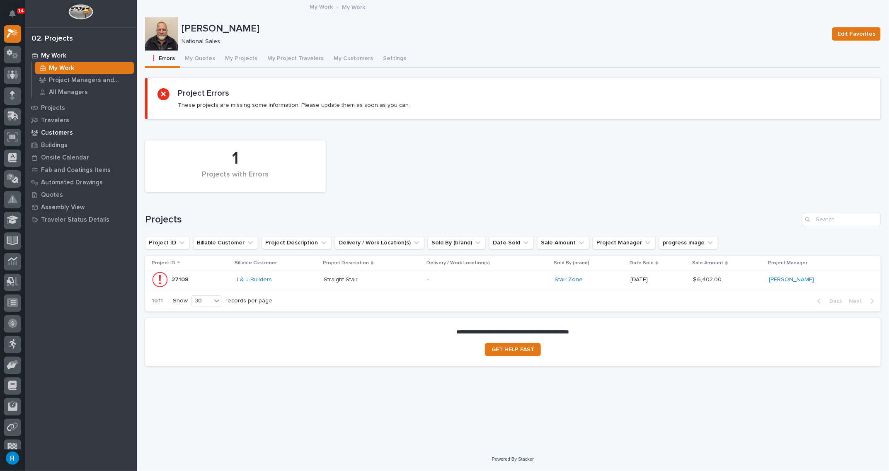
click at [54, 131] on p "Customers" at bounding box center [57, 132] width 32 height 7
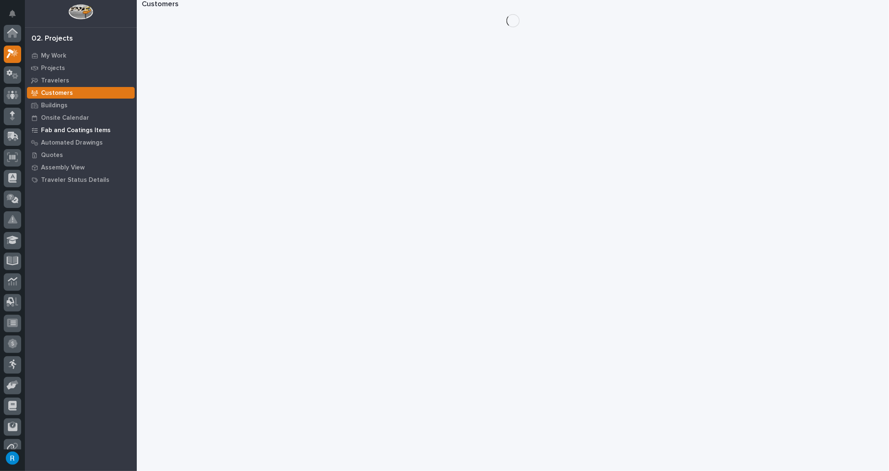
scroll to position [20, 0]
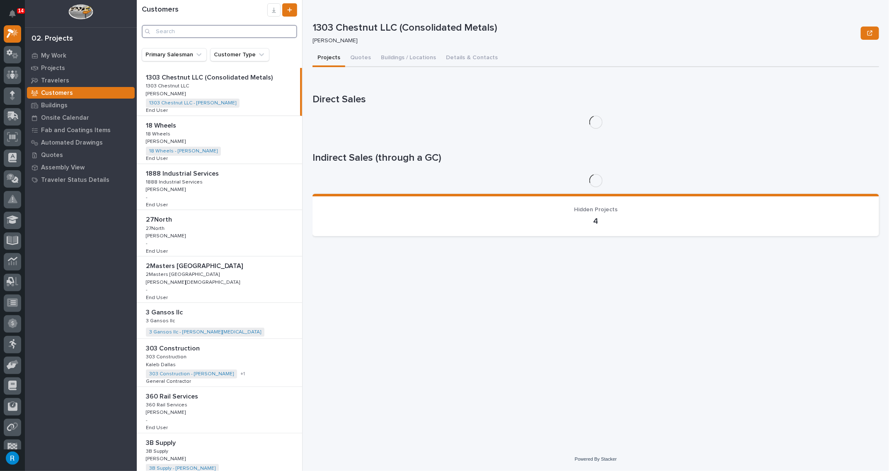
click at [163, 32] on input "Search" at bounding box center [219, 31] width 155 height 13
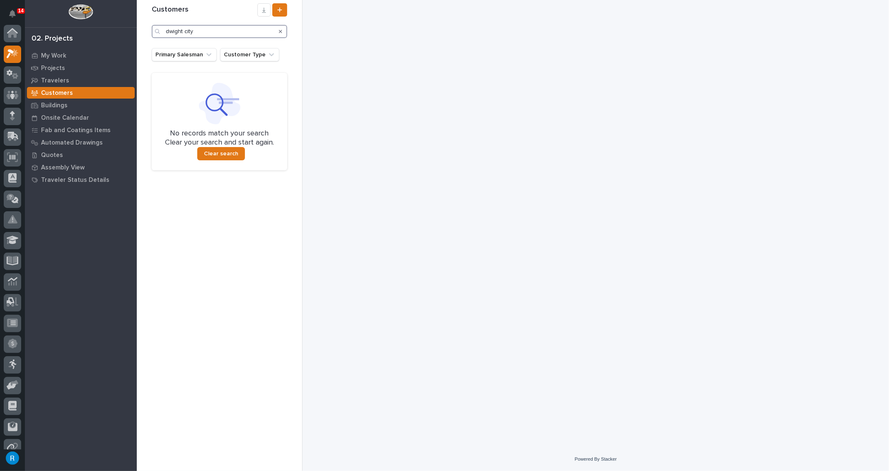
drag, startPoint x: 200, startPoint y: 30, endPoint x: 98, endPoint y: 15, distance: 103.0
click at [137, 15] on div "14 My Settings Log Out 02. Projects My Work Projects Travelers Customers Buildi…" at bounding box center [513, 235] width 752 height 471
drag, startPoint x: 197, startPoint y: 32, endPoint x: 74, endPoint y: 12, distance: 124.3
click at [137, 13] on div "14 My Settings Log Out 02. Projects My Work Projects Travelers Customers Buildi…" at bounding box center [513, 235] width 752 height 471
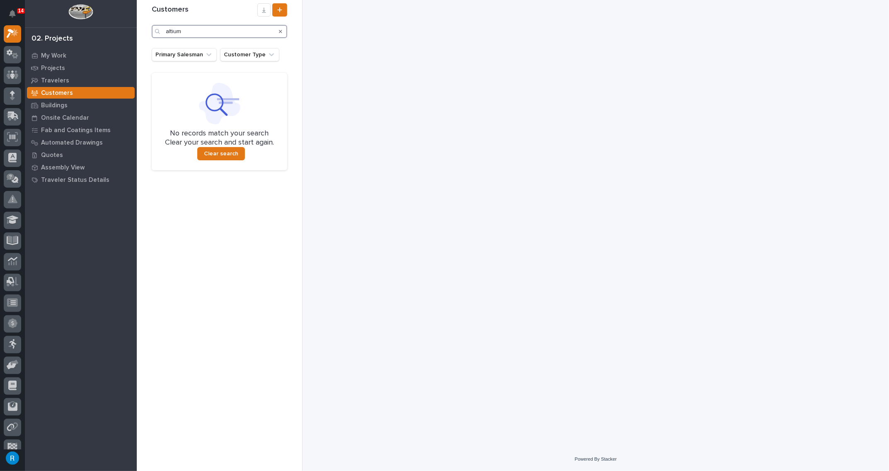
type input "altium"
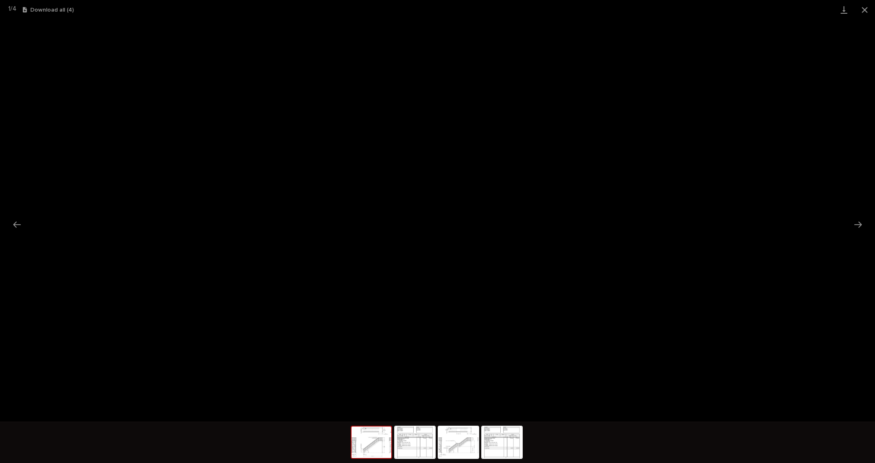
scroll to position [20, 0]
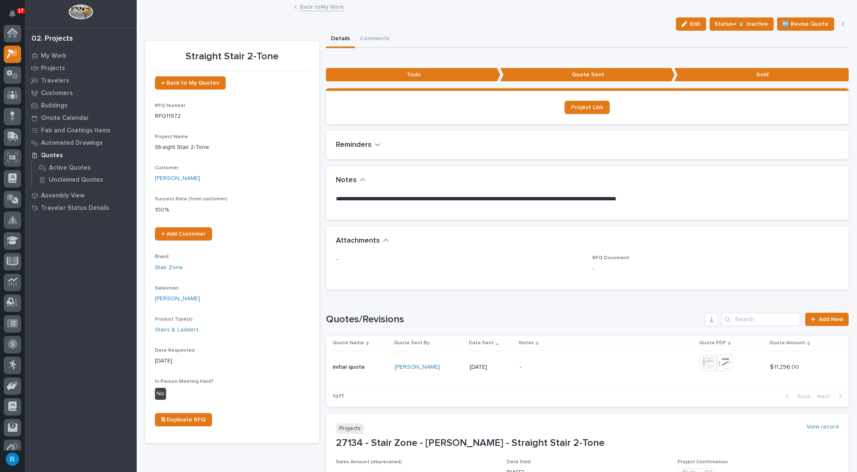
scroll to position [20, 0]
click at [51, 54] on p "My Work" at bounding box center [53, 55] width 25 height 7
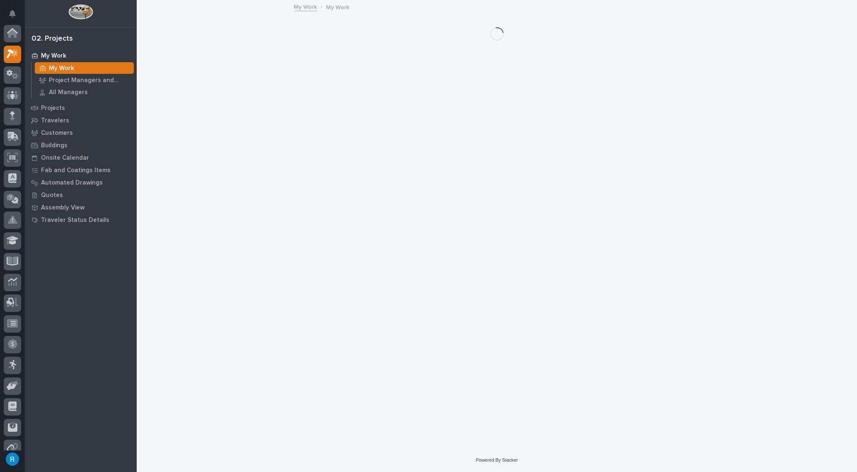
scroll to position [20, 0]
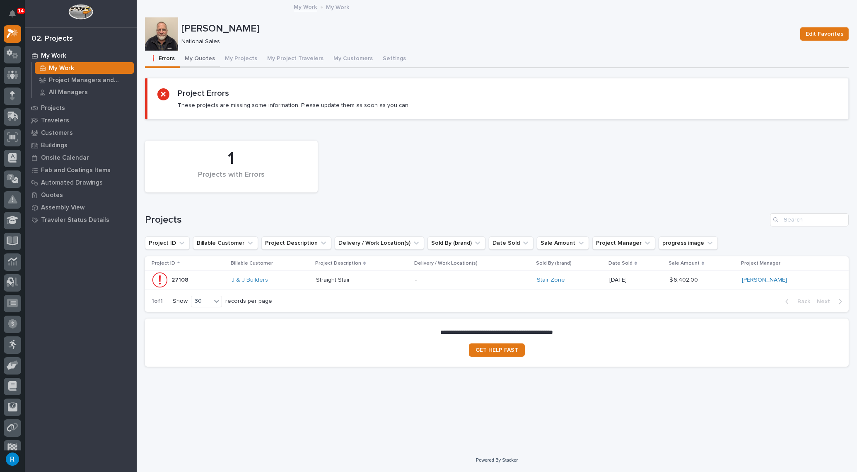
click at [201, 58] on button "My Quotes" at bounding box center [200, 59] width 40 height 17
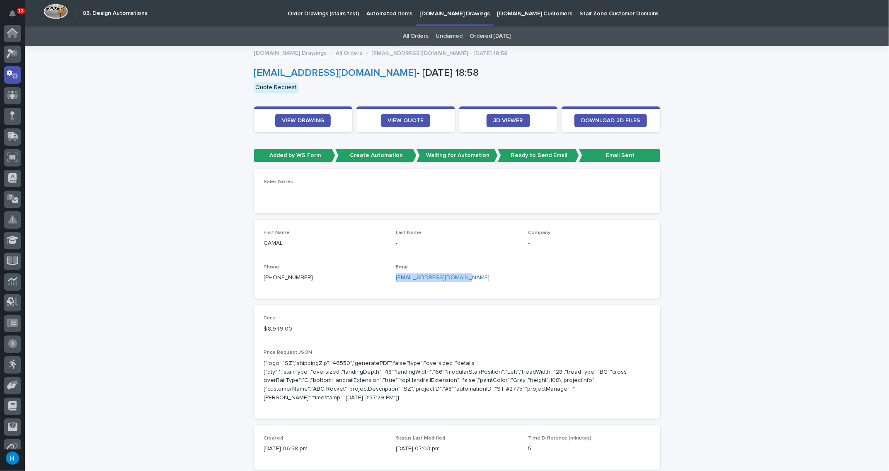
scroll to position [41, 0]
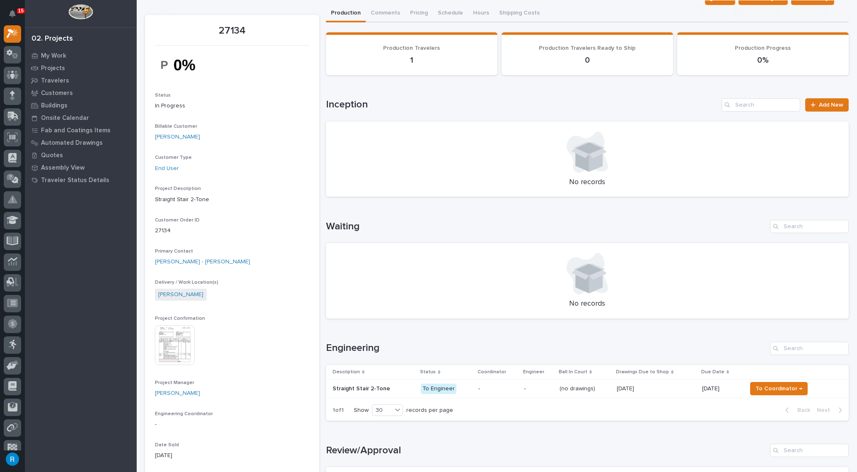
scroll to position [37, 0]
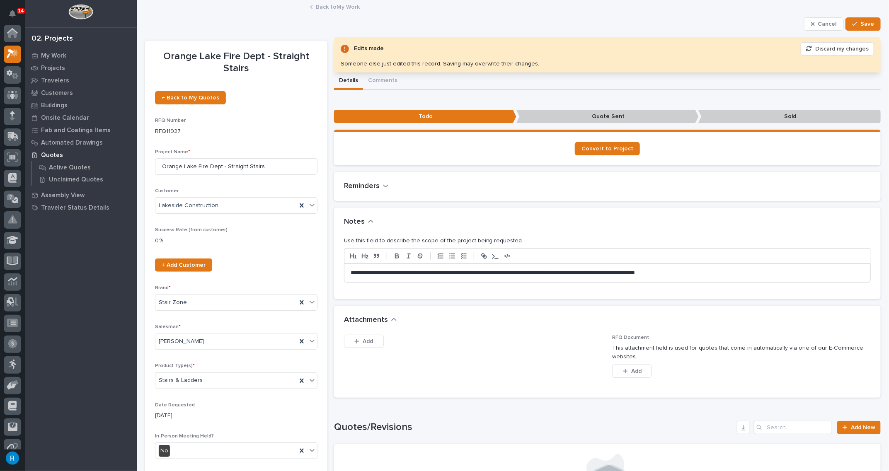
scroll to position [20, 0]
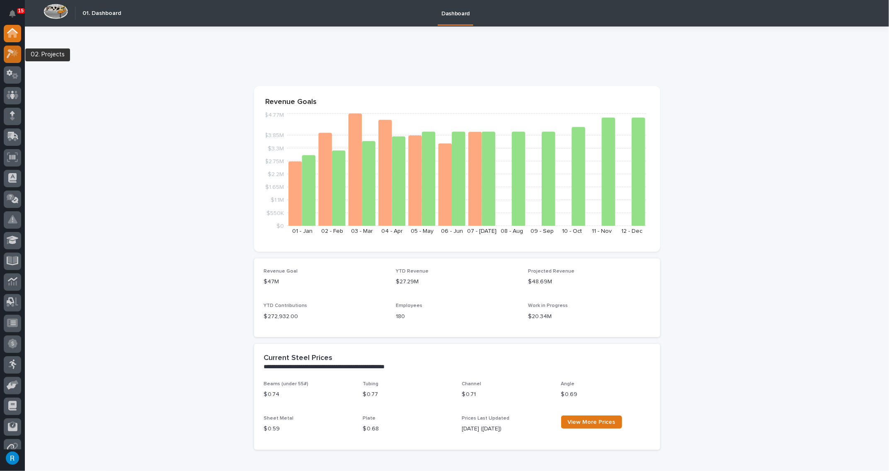
click at [9, 55] on icon at bounding box center [10, 54] width 7 height 9
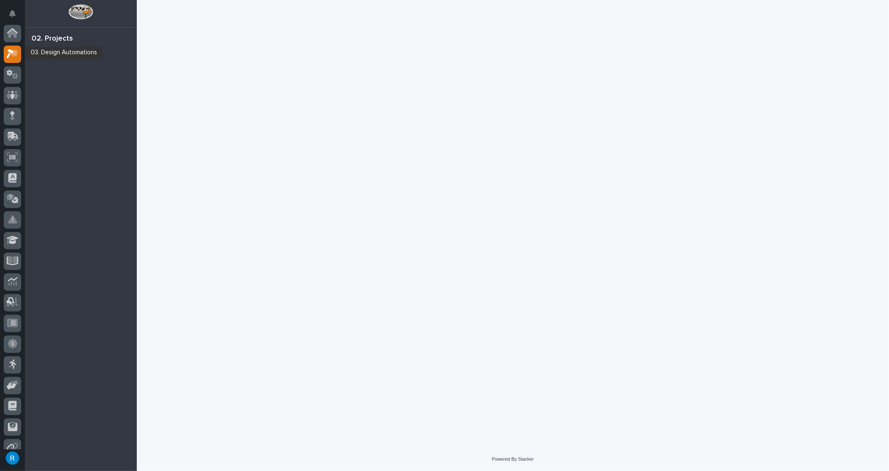
scroll to position [20, 0]
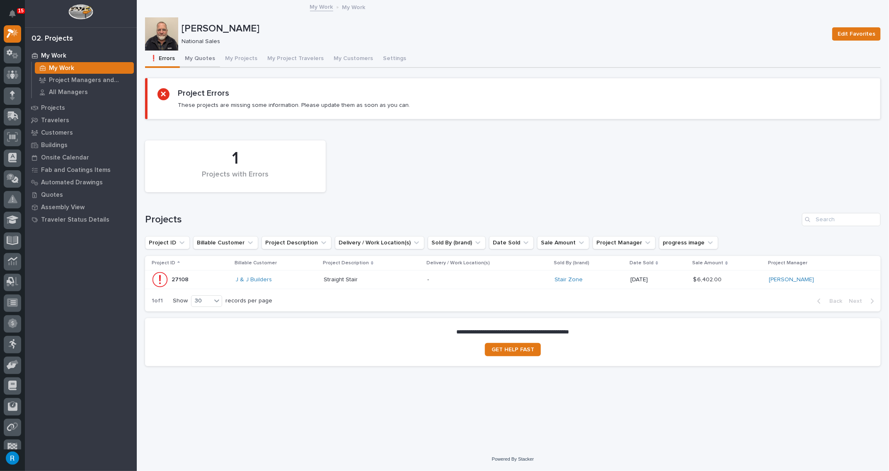
click at [196, 58] on button "My Quotes" at bounding box center [200, 59] width 40 height 17
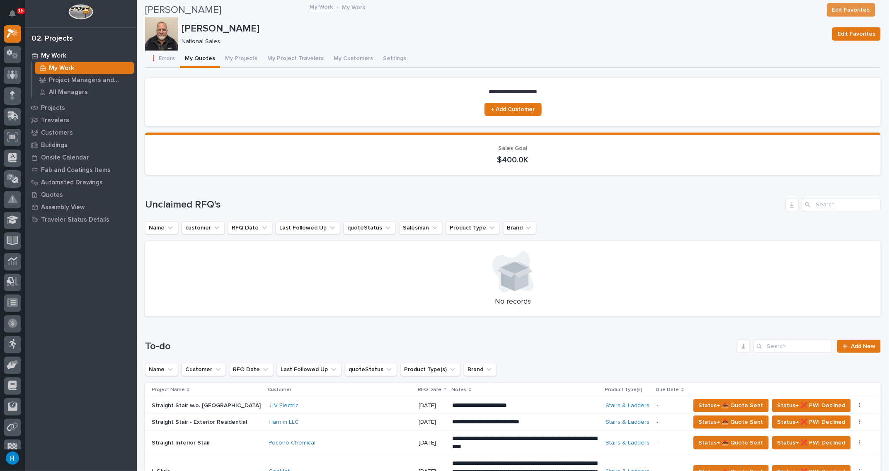
scroll to position [264, 0]
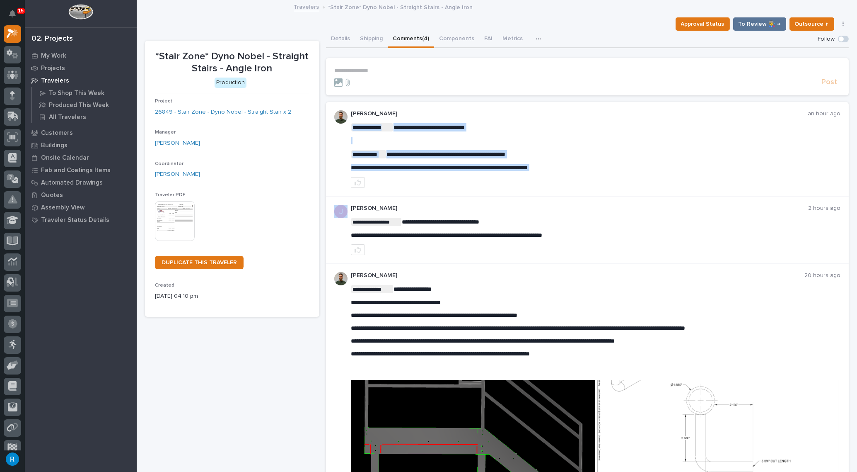
drag, startPoint x: 351, startPoint y: 166, endPoint x: 506, endPoint y: 171, distance: 155.9
drag, startPoint x: 619, startPoint y: 174, endPoint x: 615, endPoint y: 174, distance: 4.2
click at [619, 174] on div "**********" at bounding box center [596, 148] width 490 height 77
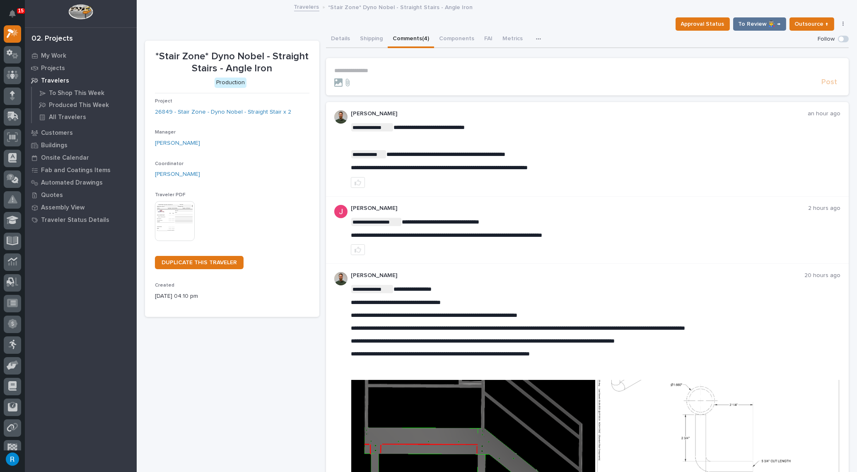
click at [537, 201] on div "**********" at bounding box center [587, 230] width 523 height 68
drag, startPoint x: 584, startPoint y: 167, endPoint x: 338, endPoint y: 160, distance: 245.8
click at [338, 160] on div "**********" at bounding box center [587, 149] width 523 height 94
copy span "**********"
click at [357, 184] on icon "button" at bounding box center [358, 182] width 7 height 7
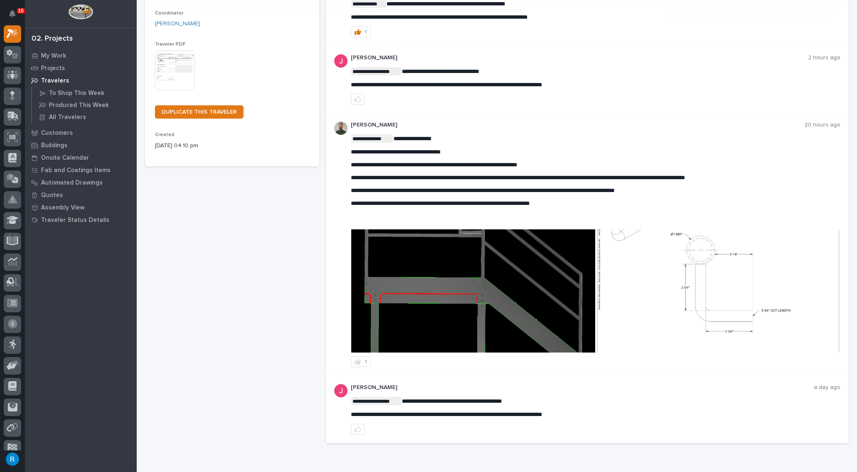
scroll to position [188, 0]
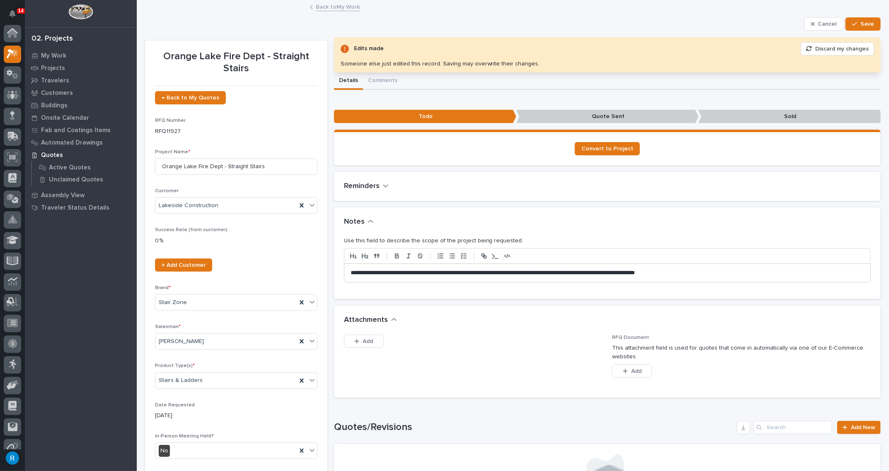
scroll to position [20, 0]
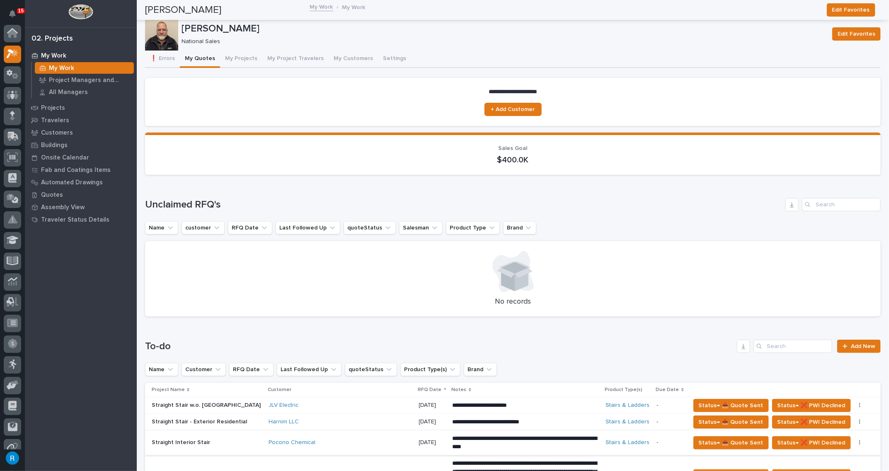
scroll to position [20, 0]
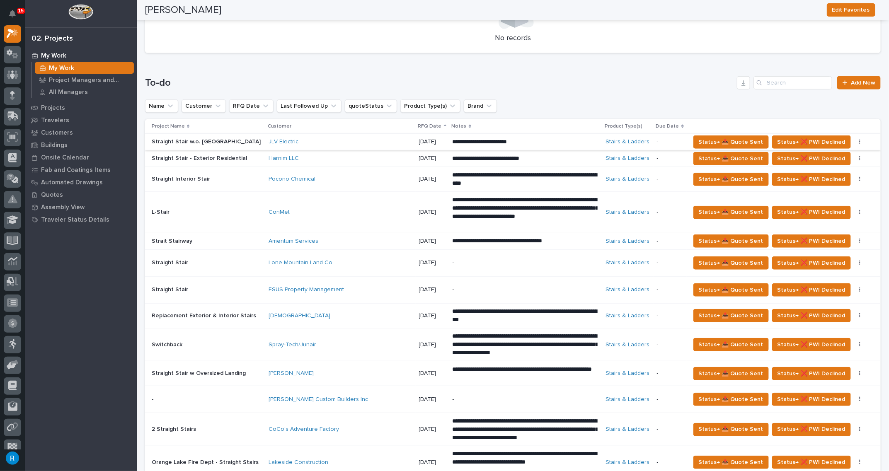
click at [859, 142] on icon "button" at bounding box center [859, 142] width 1 height 5
click at [837, 158] on span "Status→ ⏳ Inactive" at bounding box center [826, 159] width 51 height 10
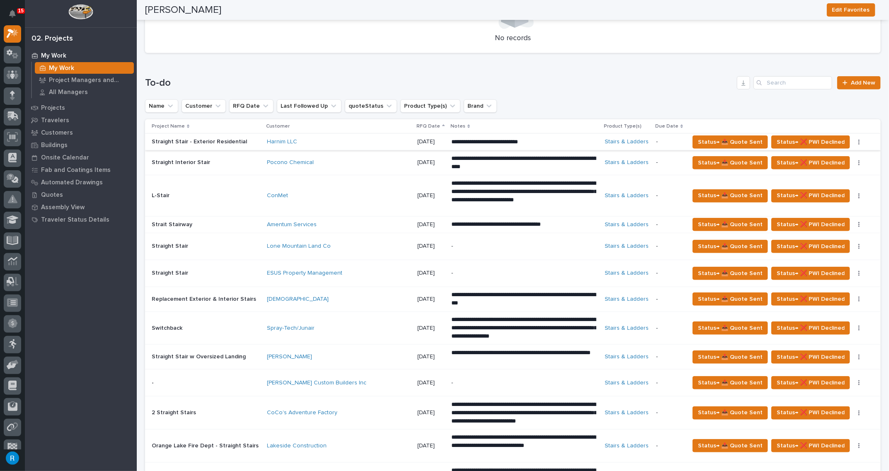
click at [859, 141] on icon "button" at bounding box center [859, 142] width 1 height 5
click at [834, 159] on span "Status→ ⏳ Inactive" at bounding box center [826, 159] width 51 height 10
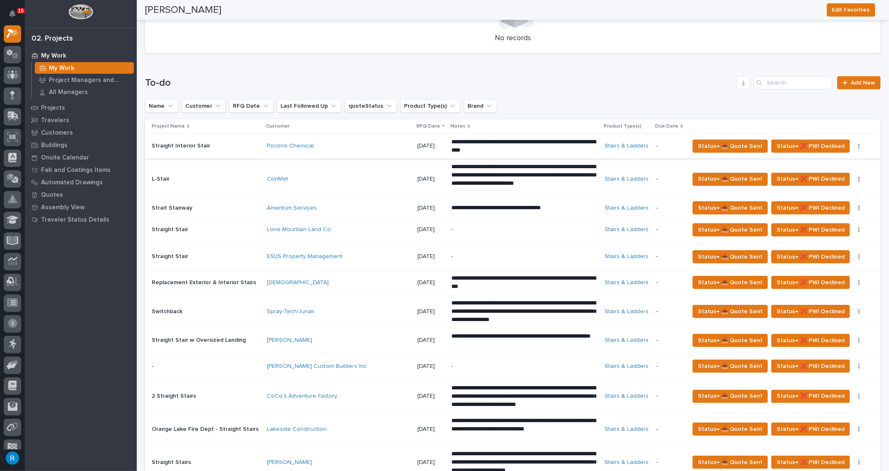
click at [853, 147] on button "button" at bounding box center [859, 146] width 12 height 6
click at [838, 164] on span "Status→ ⏳ Inactive" at bounding box center [826, 162] width 51 height 10
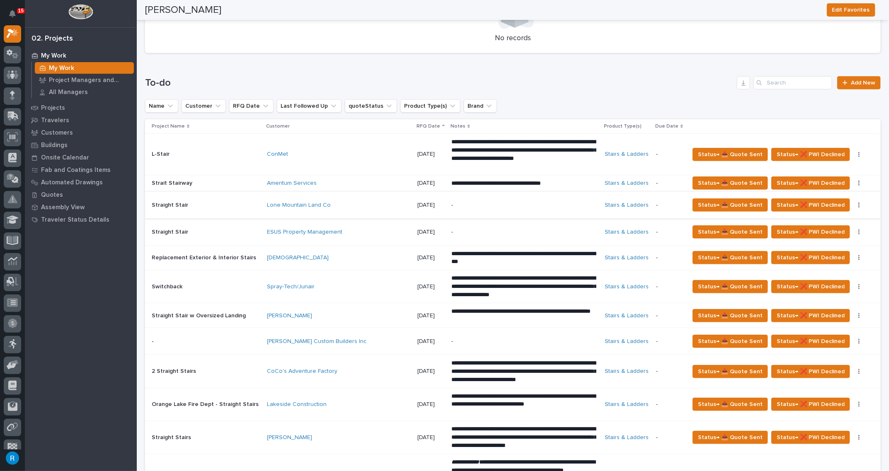
click at [858, 205] on icon "button" at bounding box center [859, 205] width 2 height 6
click at [837, 221] on span "Status→ ⏳ Inactive" at bounding box center [826, 221] width 51 height 10
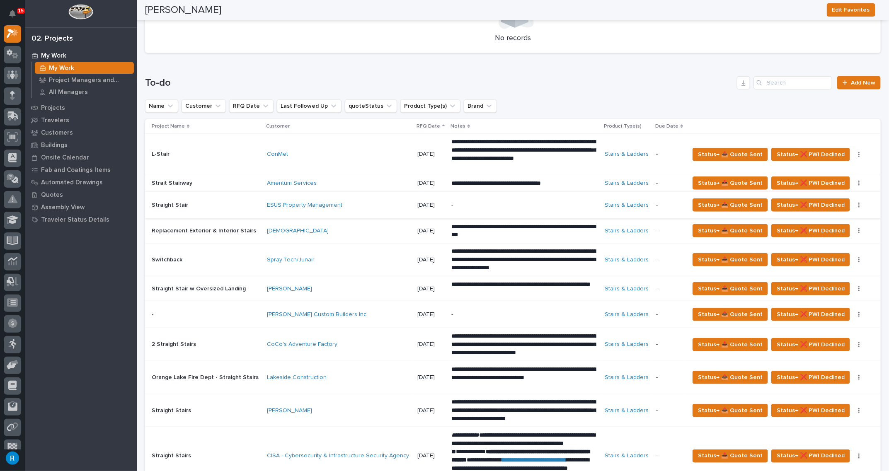
click at [853, 205] on button "button" at bounding box center [859, 205] width 12 height 6
click at [840, 222] on span "Status→ ⏳ Inactive" at bounding box center [826, 221] width 51 height 10
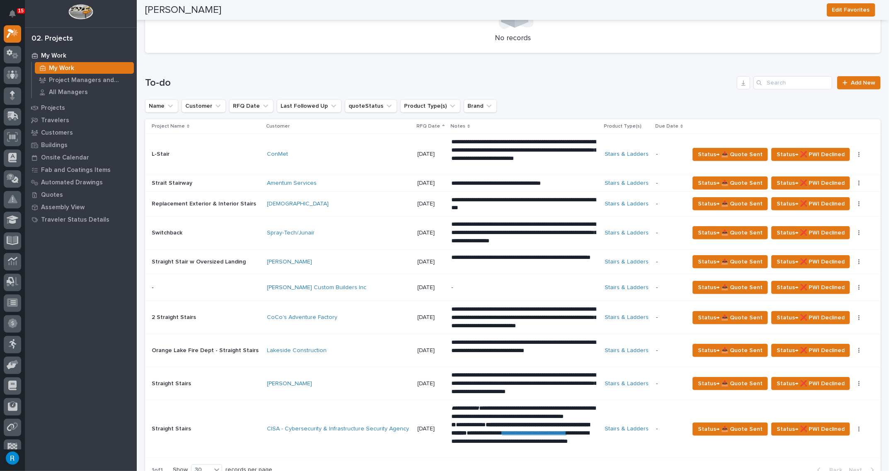
click at [451, 199] on p "**********" at bounding box center [523, 204] width 145 height 17
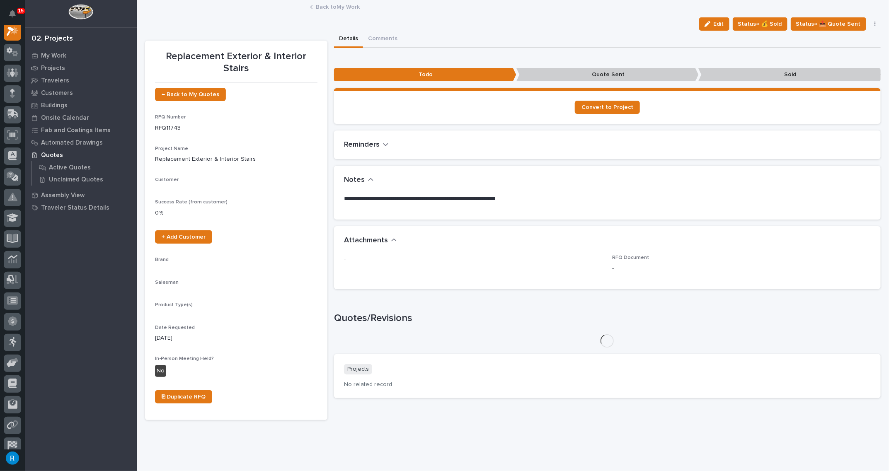
scroll to position [20, 0]
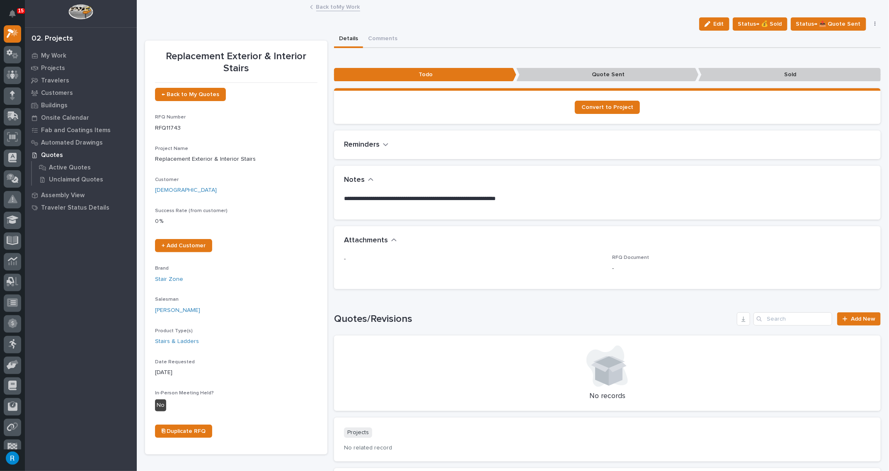
drag, startPoint x: 718, startPoint y: 22, endPoint x: 712, endPoint y: 23, distance: 6.3
click at [717, 22] on span "Edit" at bounding box center [719, 23] width 10 height 7
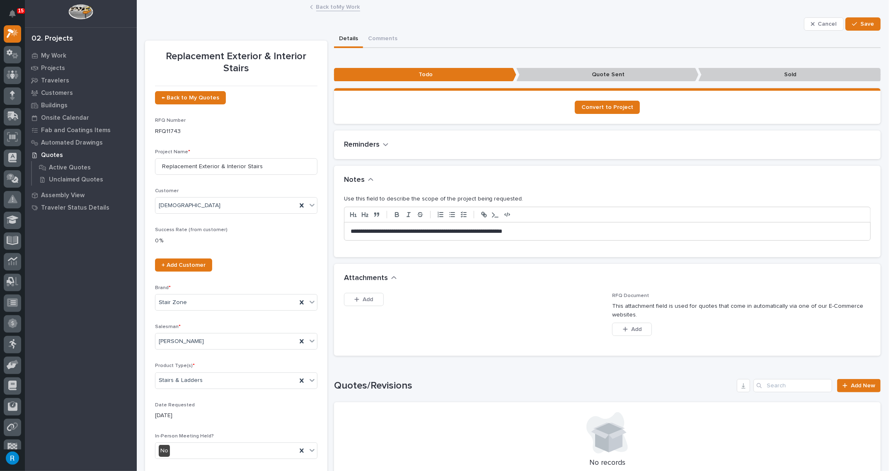
click at [351, 230] on p "**********" at bounding box center [606, 232] width 510 height 8
click at [866, 24] on span "Save" at bounding box center [867, 23] width 14 height 7
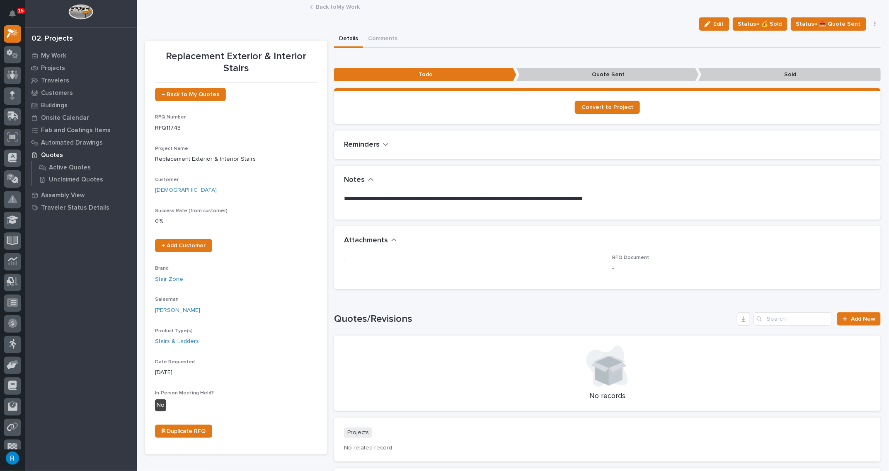
click at [335, 7] on link "Back to My Work" at bounding box center [338, 7] width 44 height 10
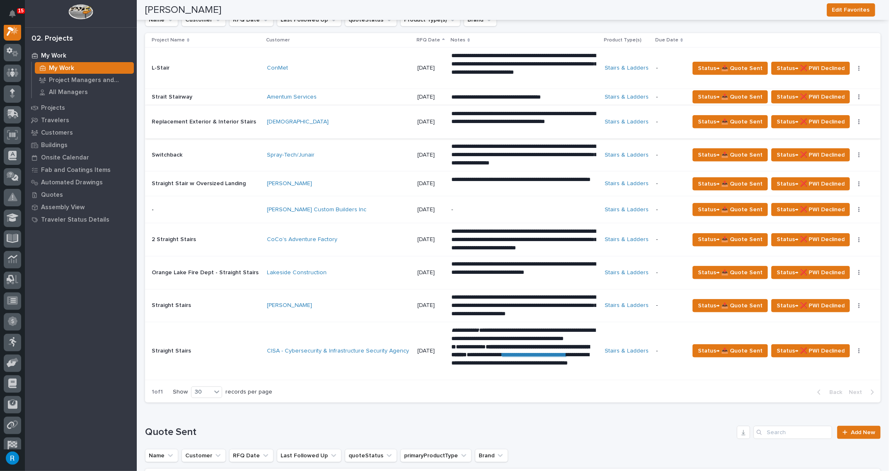
scroll to position [339, 0]
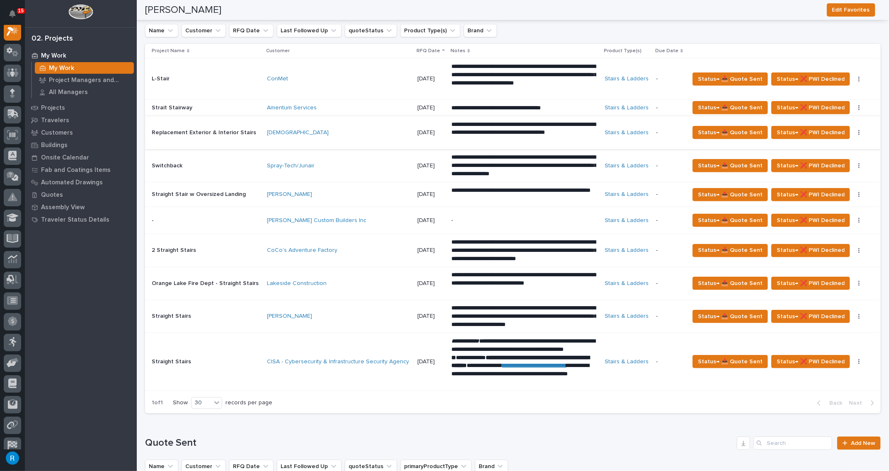
click at [859, 132] on icon "button" at bounding box center [859, 132] width 1 height 5
click at [838, 149] on span "Status→ ⏳ Inactive" at bounding box center [826, 149] width 51 height 10
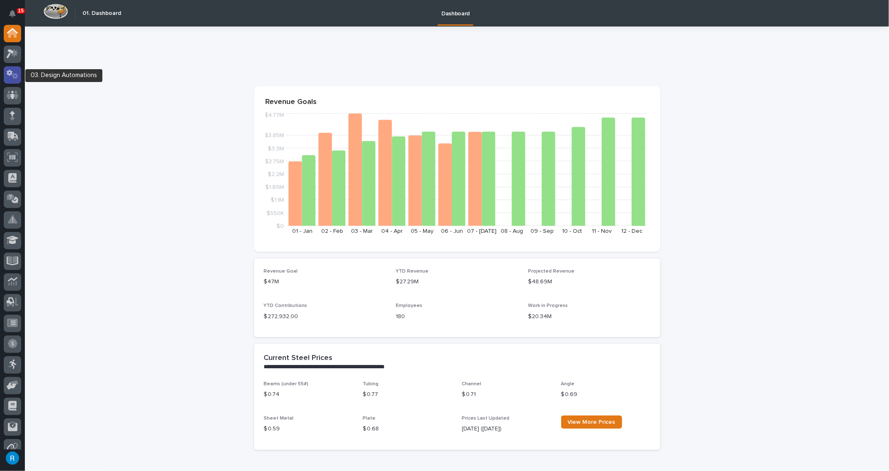
click at [10, 74] on icon at bounding box center [10, 73] width 6 height 6
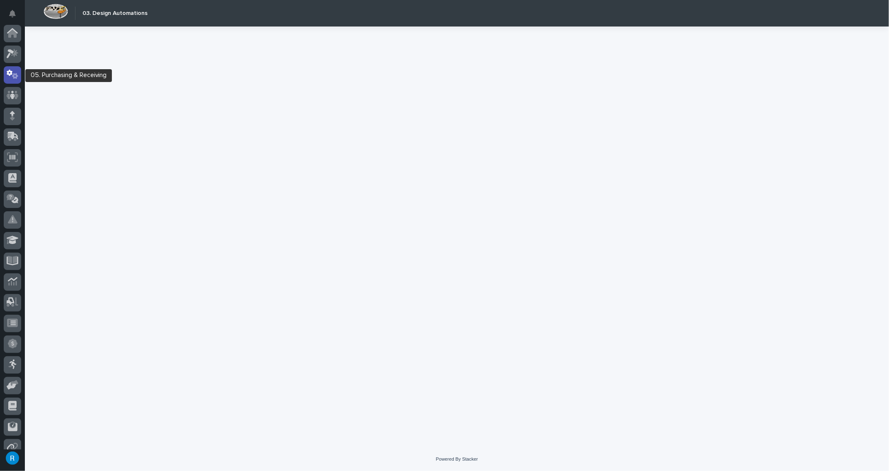
scroll to position [41, 0]
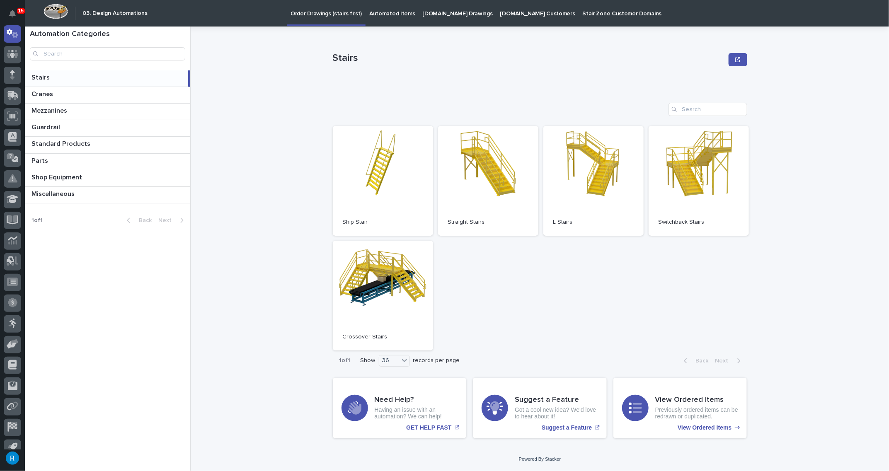
click at [331, 14] on p "Order Drawings (stairs first)" at bounding box center [325, 8] width 71 height 17
click at [600, 184] on link "Open" at bounding box center [593, 181] width 100 height 110
